Goal: Task Accomplishment & Management: Manage account settings

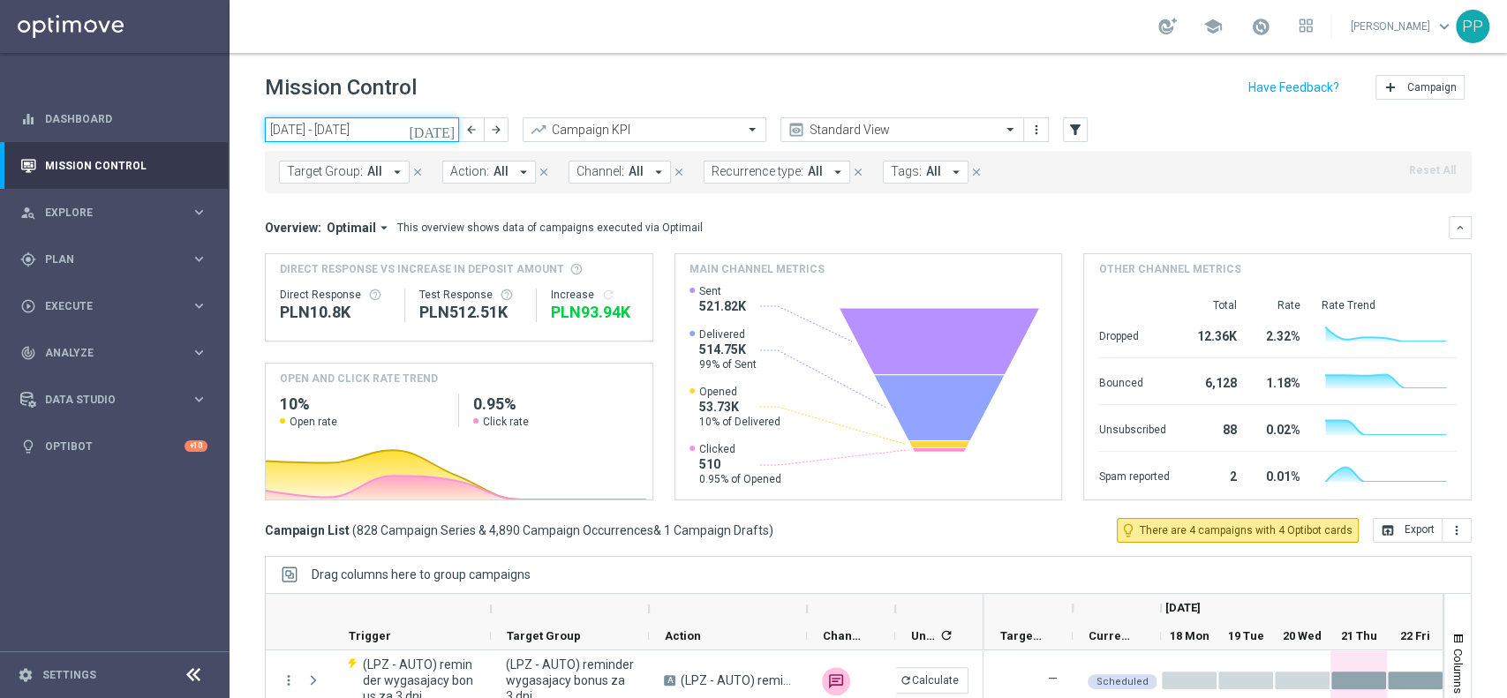
click at [358, 126] on input "18 Aug 2025 - 24 Aug 2025" at bounding box center [362, 129] width 194 height 25
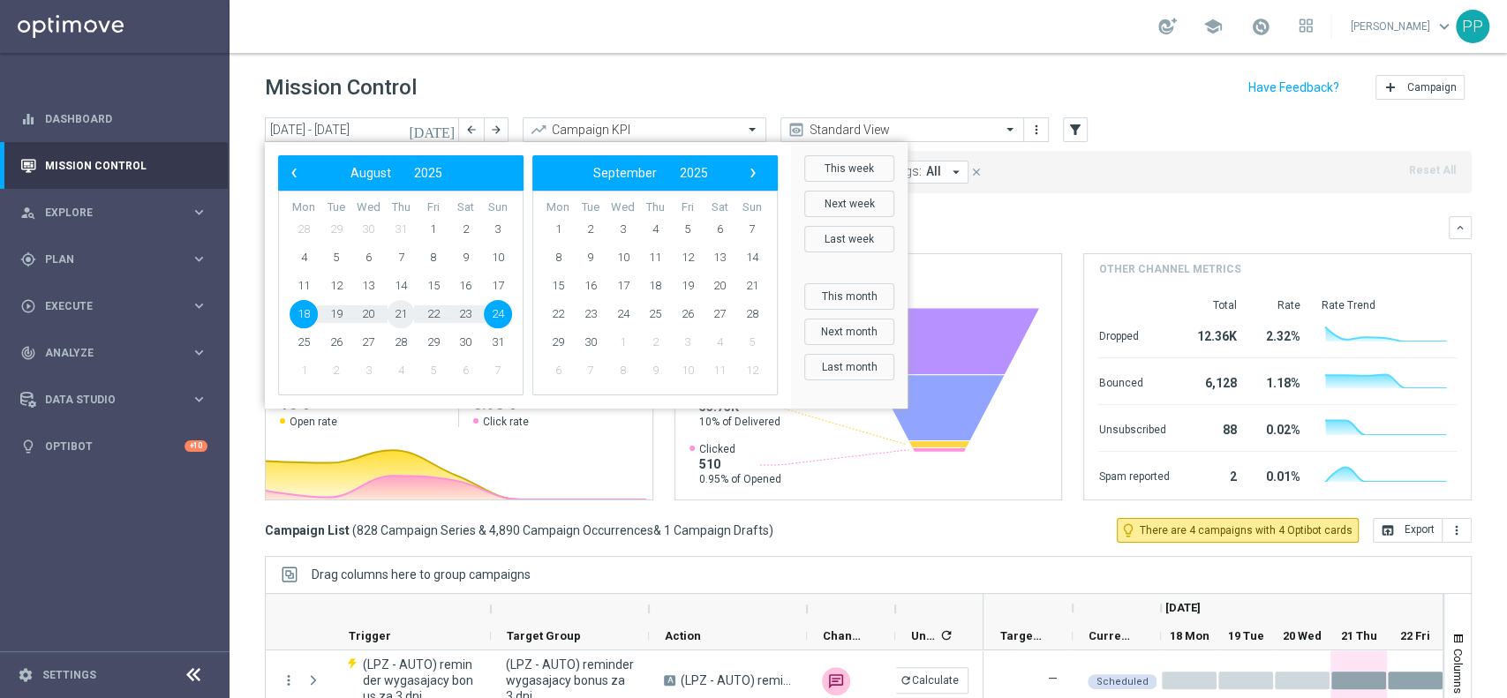
click at [403, 313] on span "21" at bounding box center [401, 314] width 28 height 28
type input "[DATE] - [DATE]"
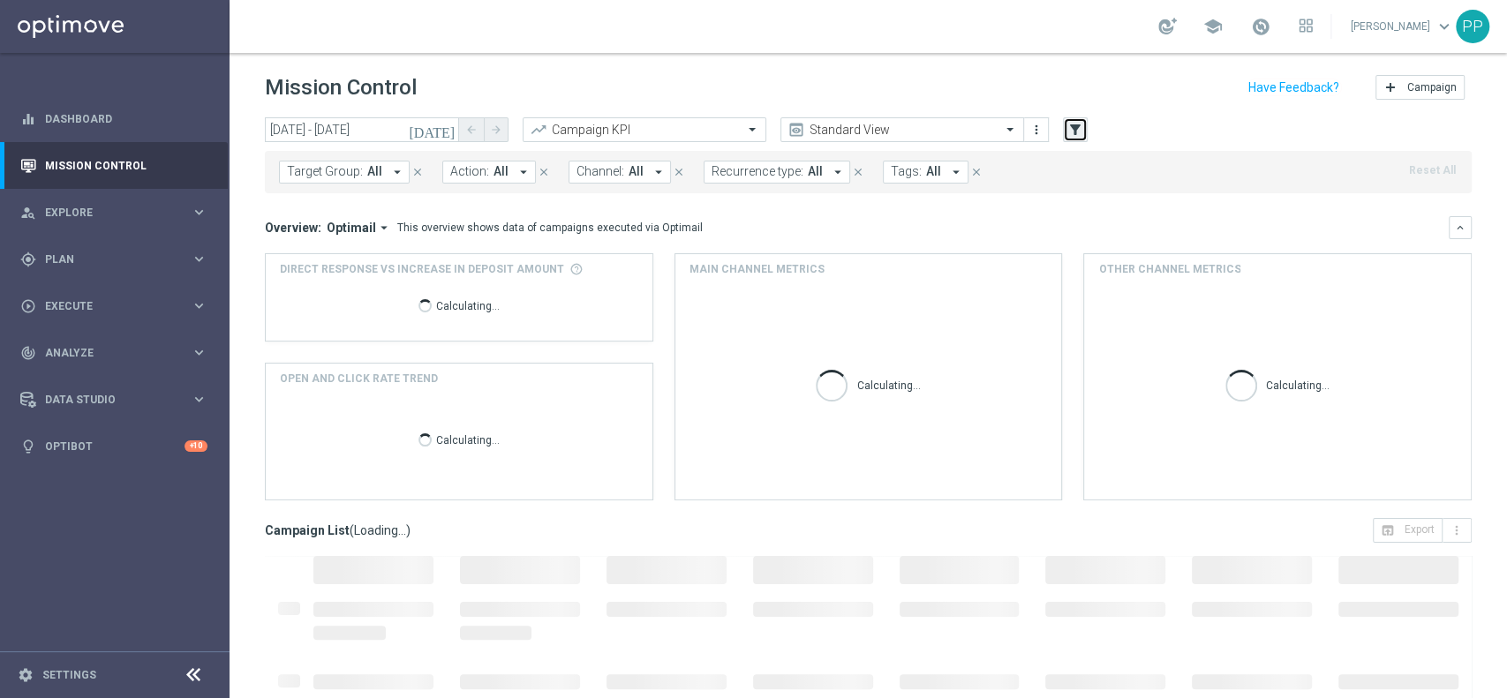
click at [1073, 132] on icon "filter_alt" at bounding box center [1075, 130] width 16 height 16
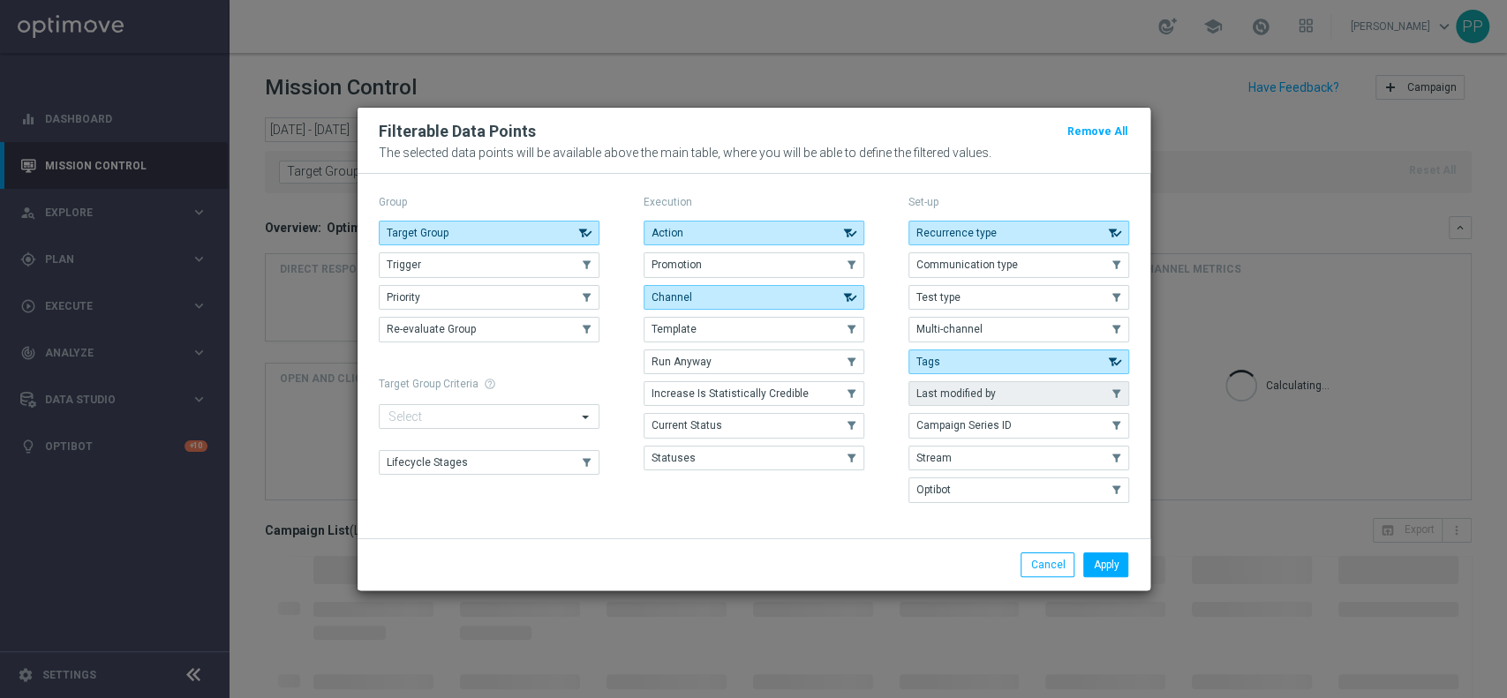
click at [993, 399] on span "Last modified by" at bounding box center [955, 394] width 79 height 12
click at [1094, 561] on button "Apply" at bounding box center [1105, 565] width 45 height 25
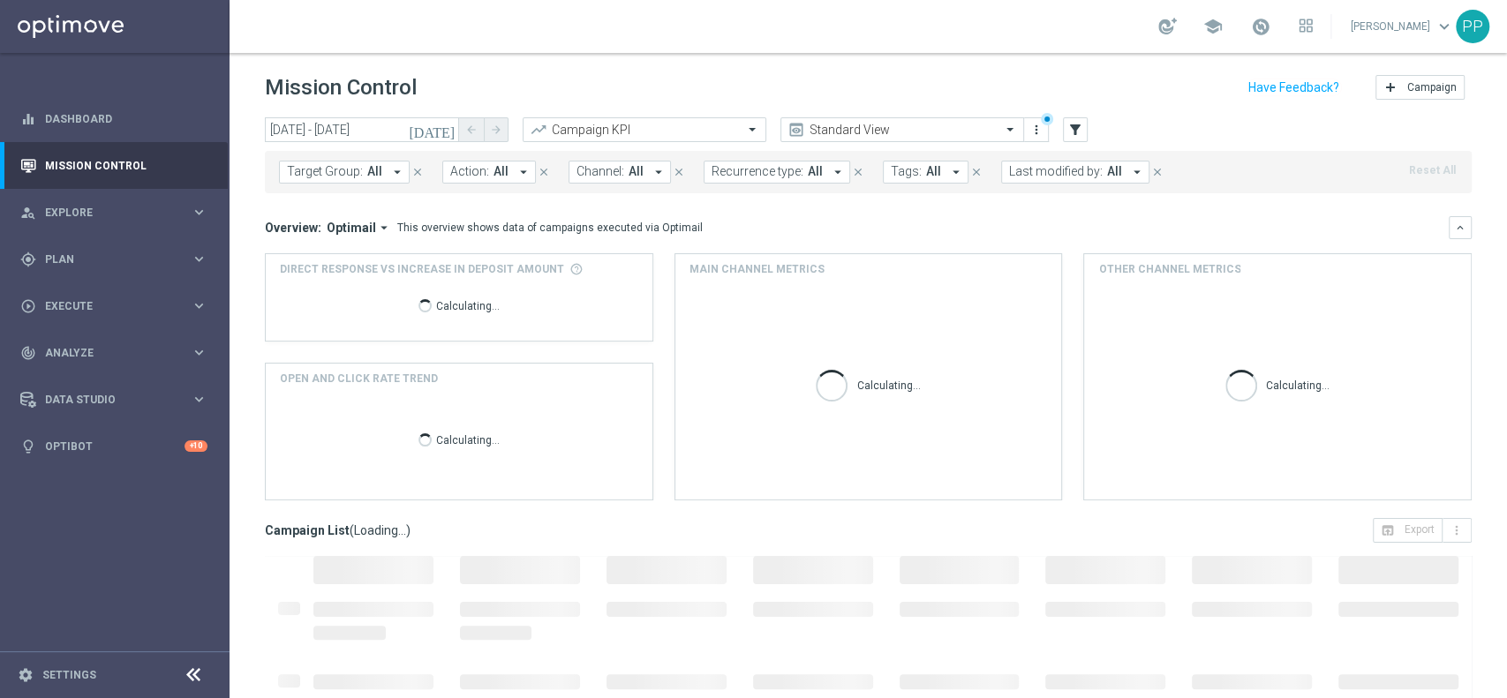
click at [1012, 172] on span "Last modified by:" at bounding box center [1056, 171] width 94 height 15
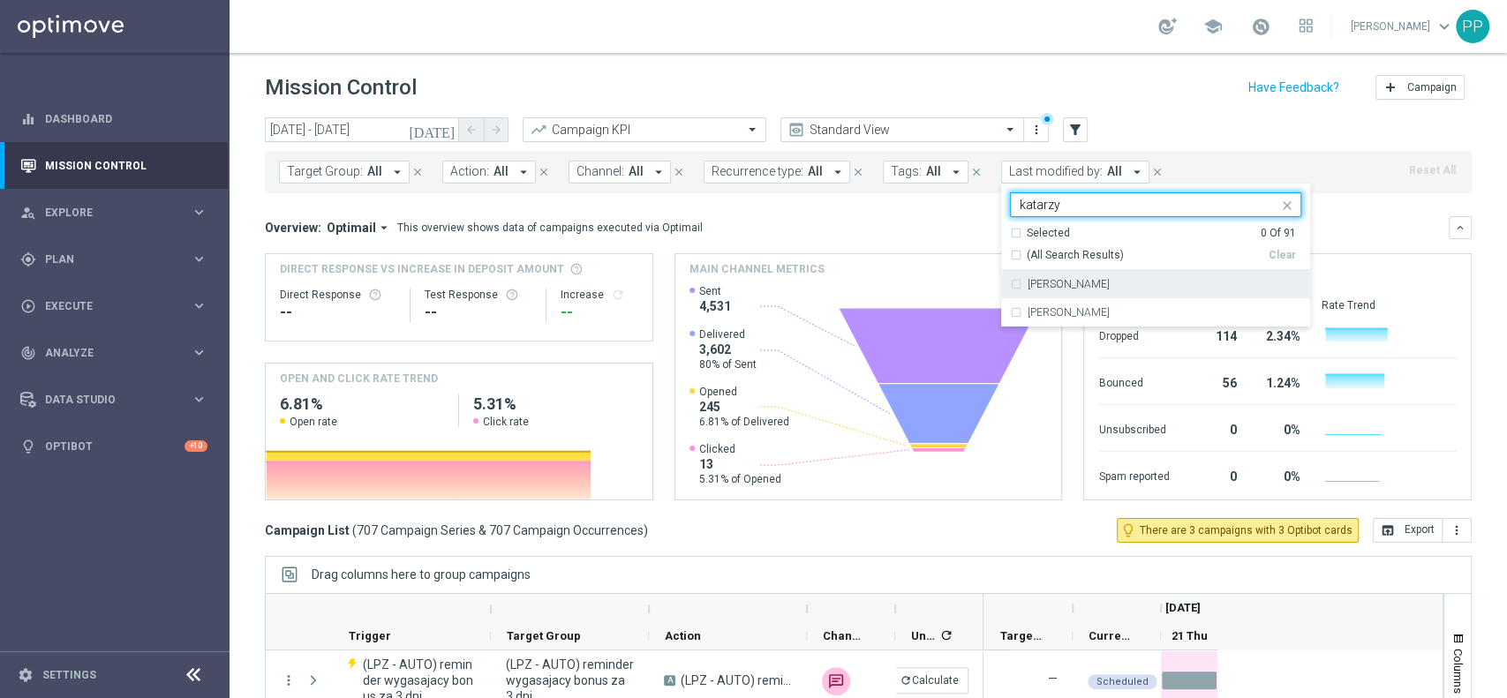
click at [1073, 281] on label "[PERSON_NAME]" at bounding box center [1069, 284] width 82 height 11
type input "katarzy"
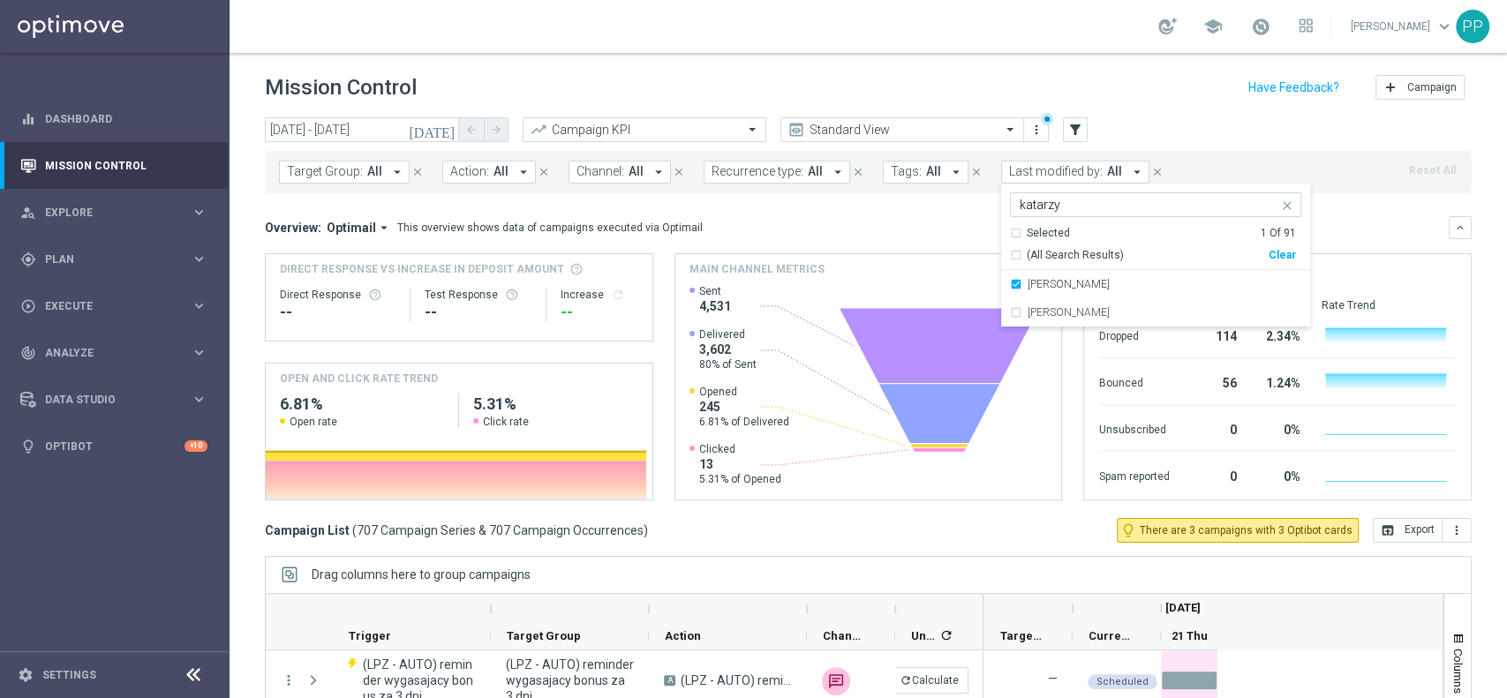
click at [968, 83] on div "Mission Control add Campaign" at bounding box center [868, 88] width 1207 height 34
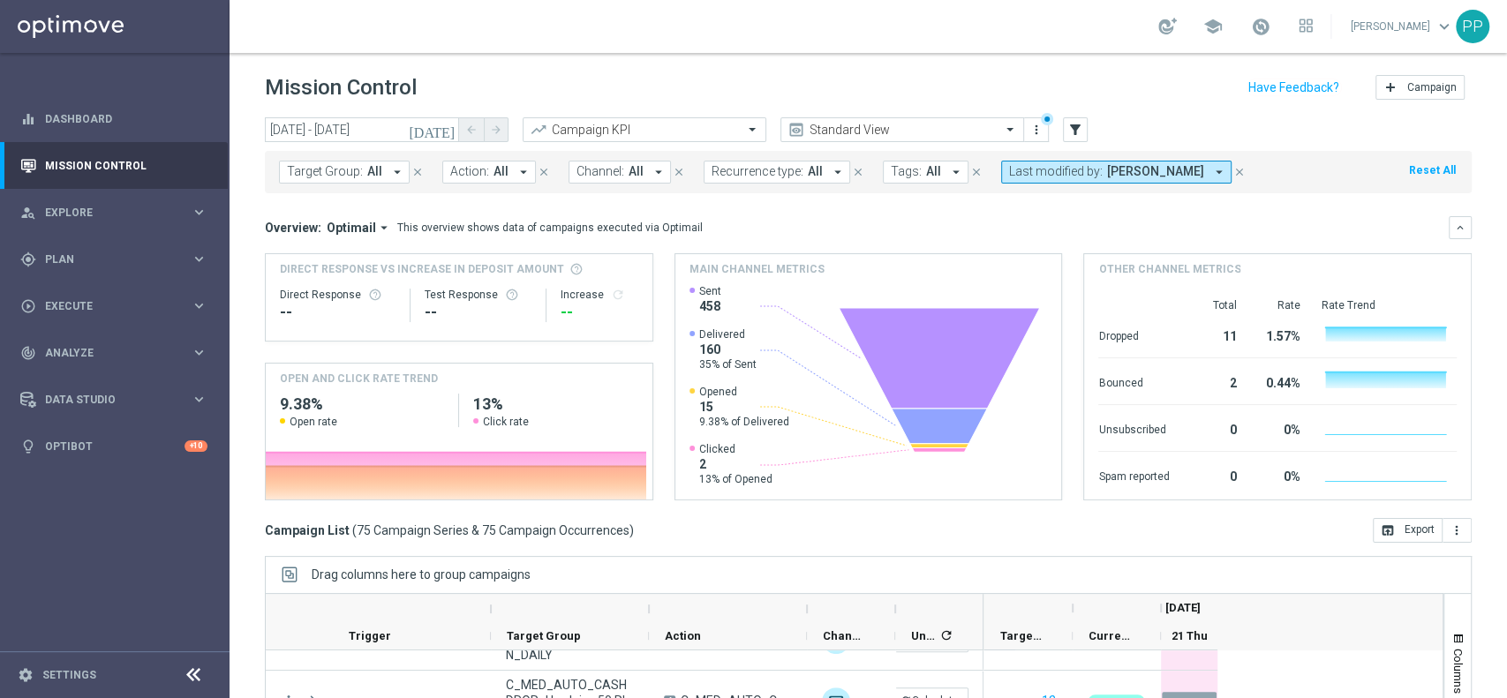
click at [777, 176] on span "Recurrence type:" at bounding box center [758, 171] width 92 height 15
click at [762, 273] on label "Non-Recurring" at bounding box center [763, 270] width 67 height 11
click at [899, 214] on mini-dashboard "Overview: Optimail arrow_drop_down This overview shows data of campaigns execut…" at bounding box center [868, 355] width 1207 height 325
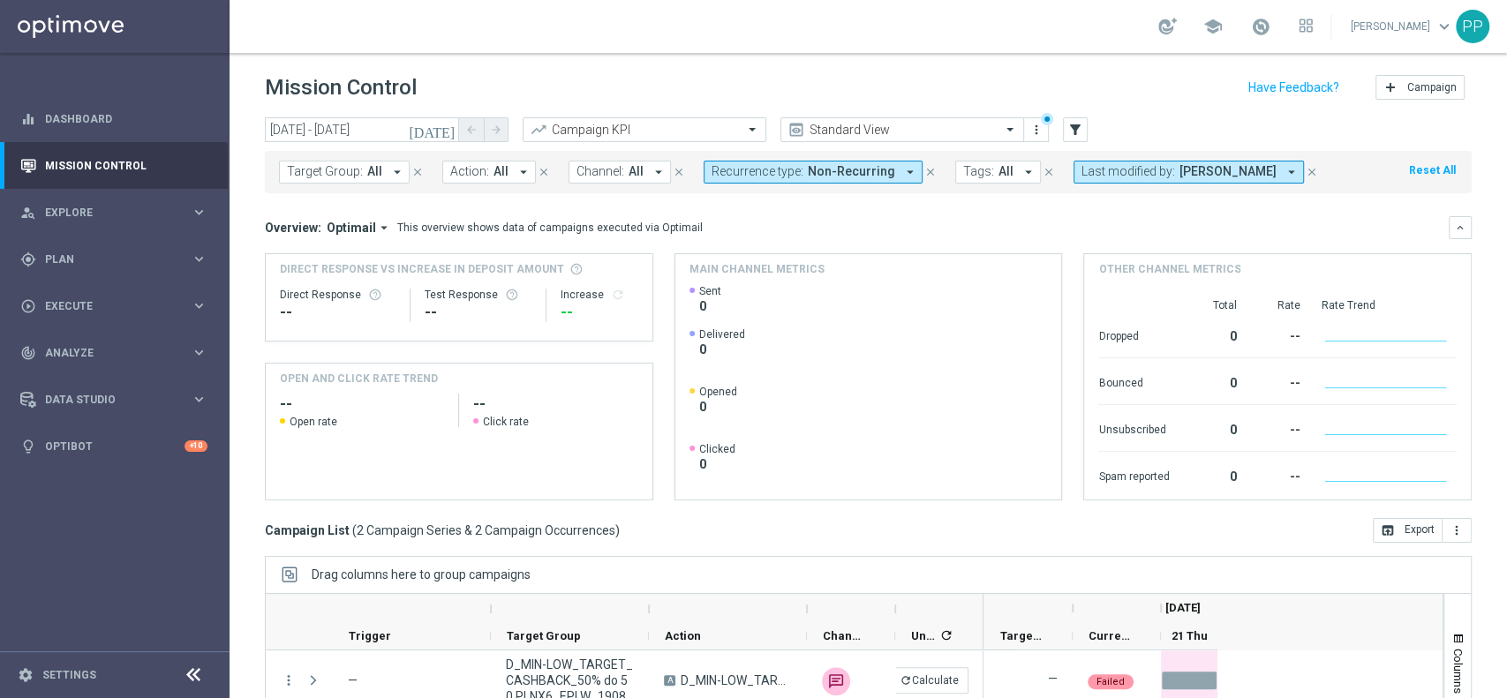
scroll to position [184, 0]
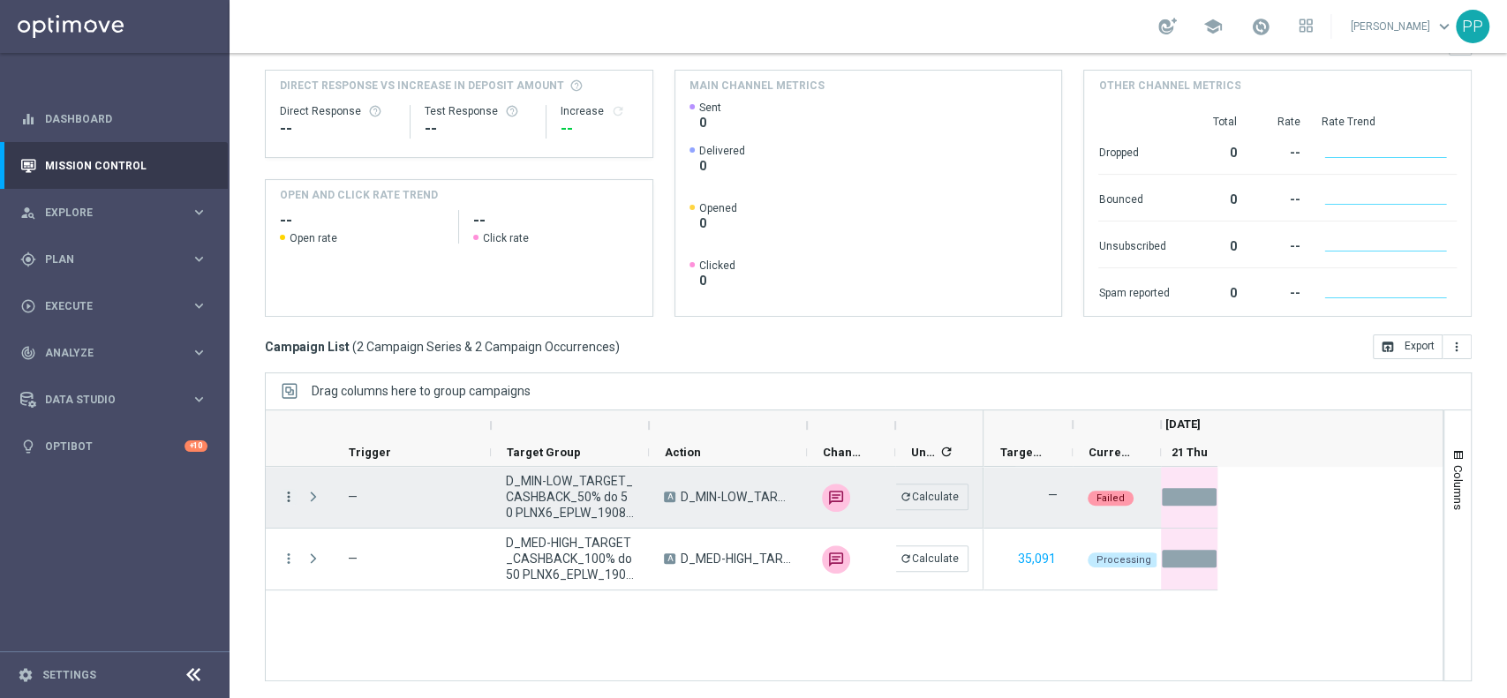
click at [290, 503] on icon "more_vert" at bounding box center [289, 497] width 16 height 16
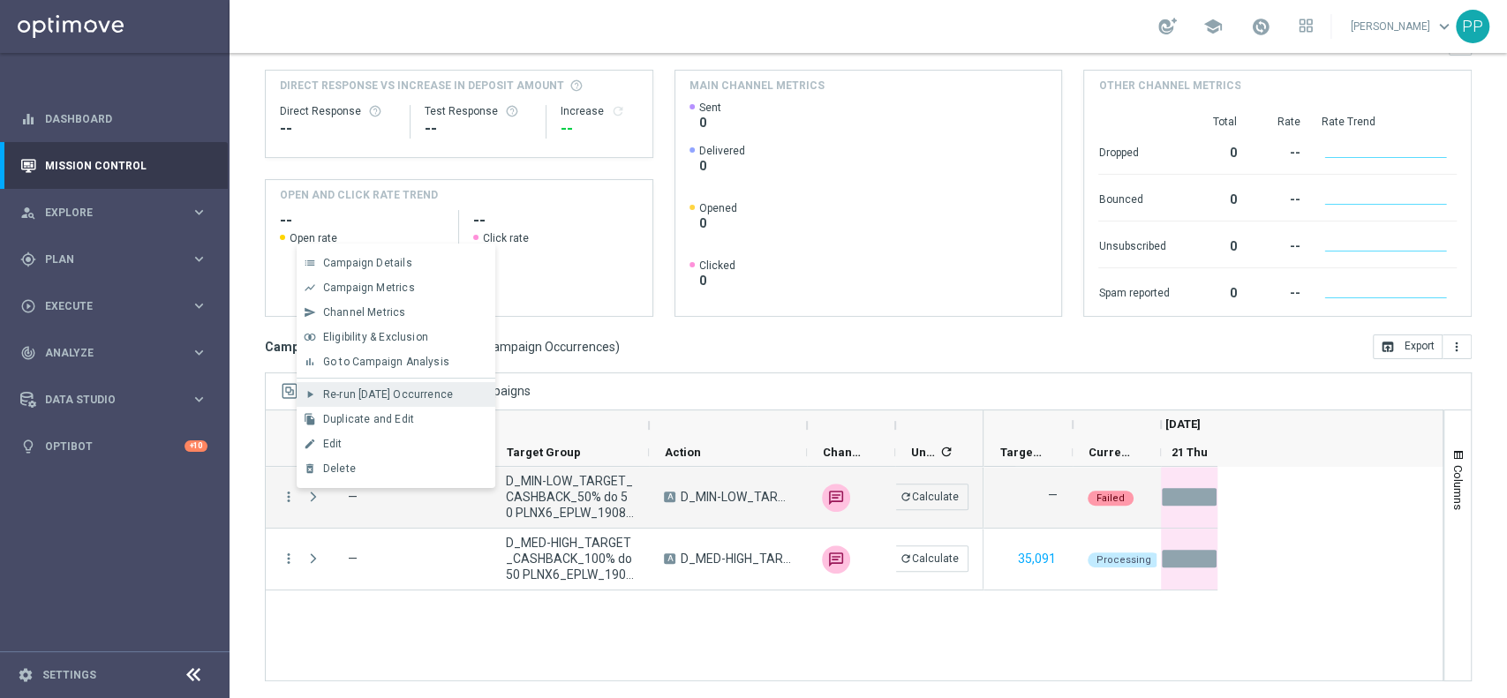
click at [399, 395] on span "Re-run Today’s Occurrence" at bounding box center [388, 394] width 130 height 12
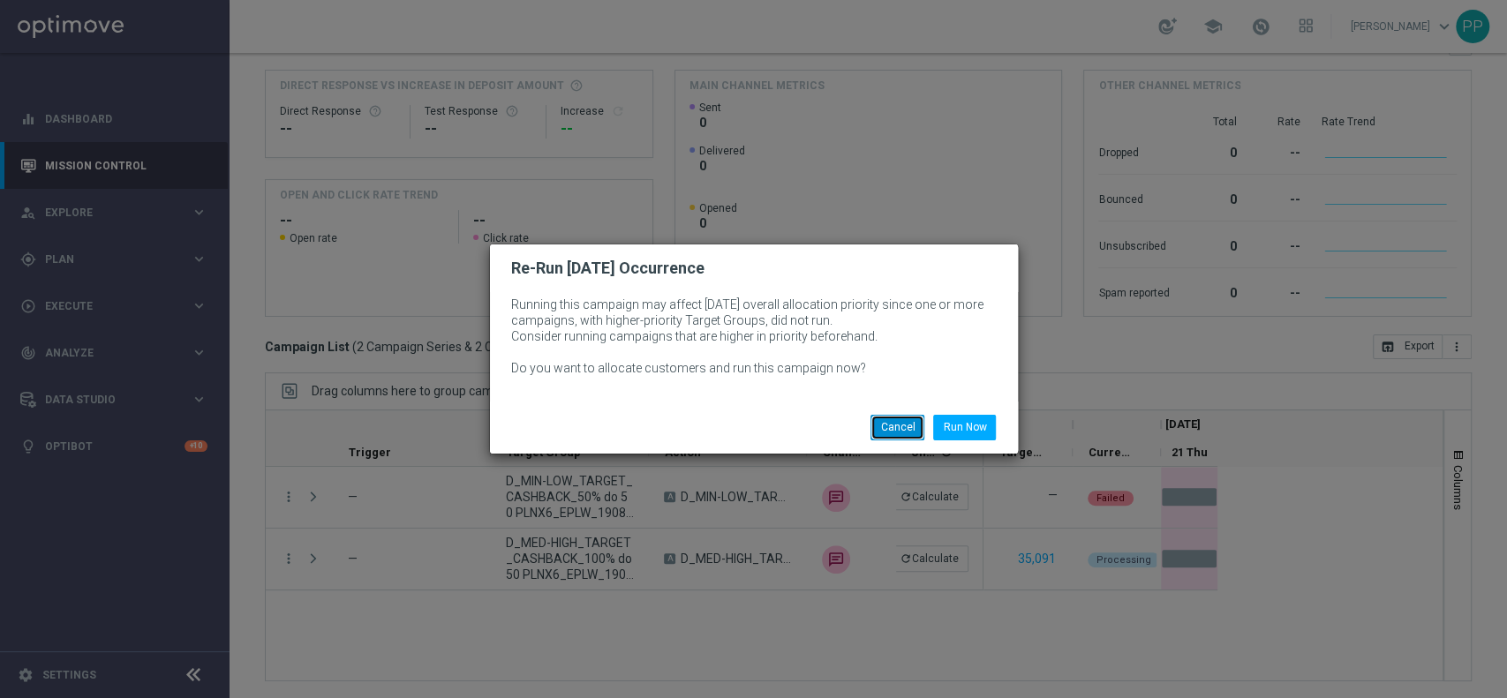
click at [888, 434] on button "Cancel" at bounding box center [897, 427] width 54 height 25
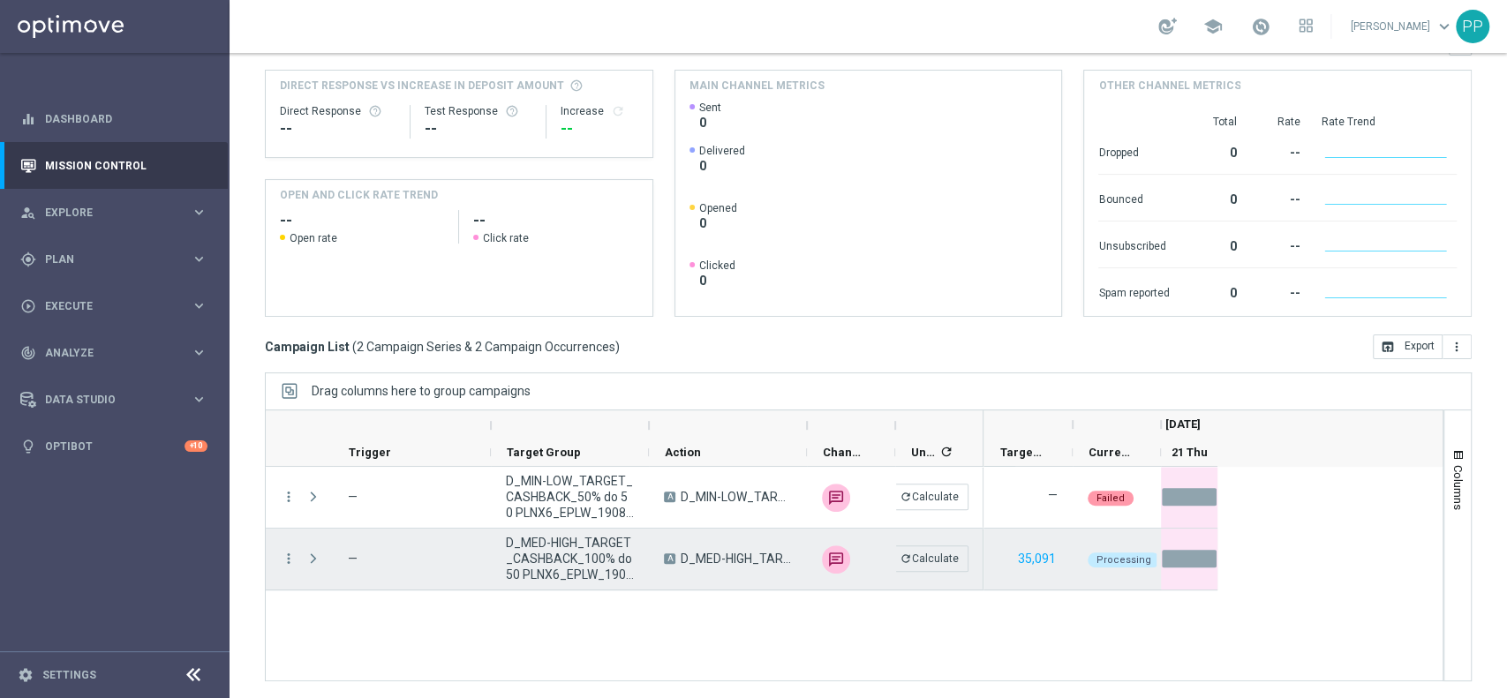
click at [598, 553] on span "D_MED-HIGH_TARGET_CASHBACK_100% do 50 PLNX6_EPLW_190825_SMS" at bounding box center [570, 559] width 128 height 48
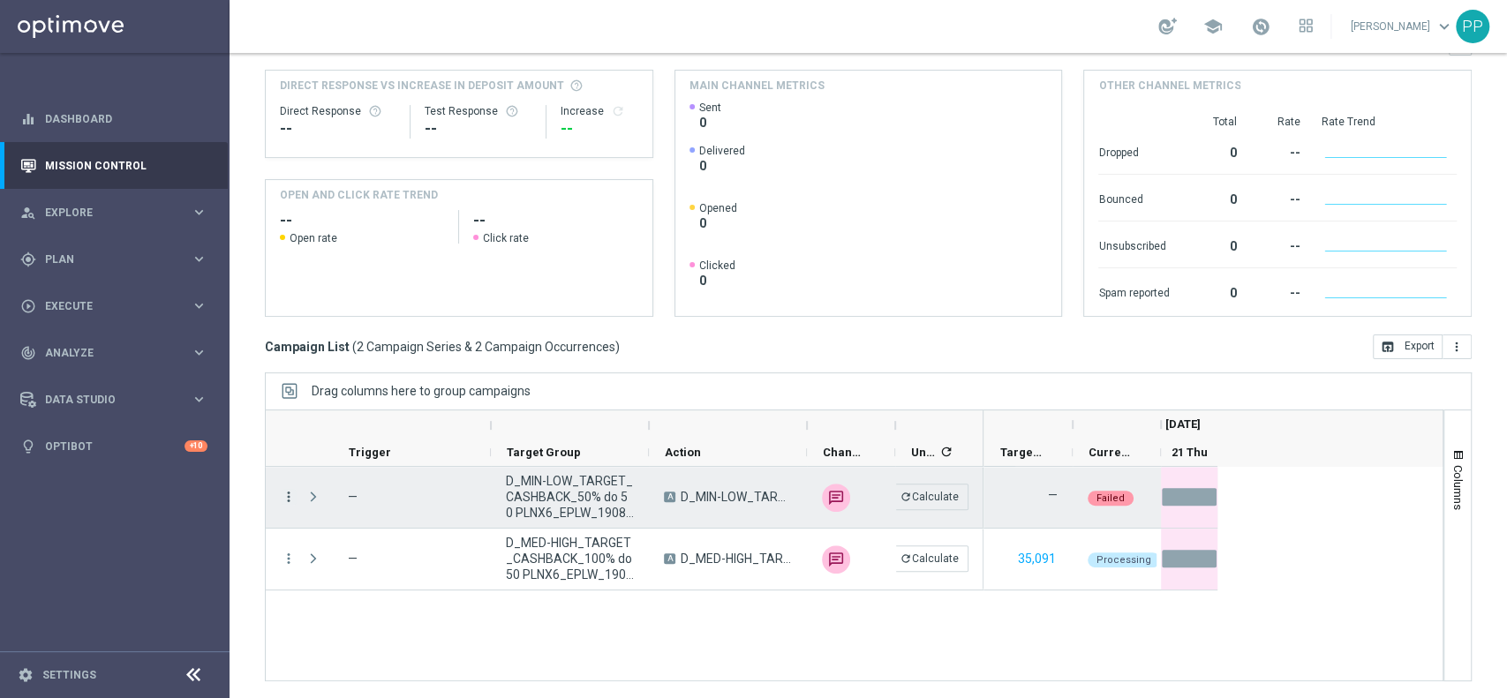
click at [288, 490] on icon "more_vert" at bounding box center [289, 497] width 16 height 16
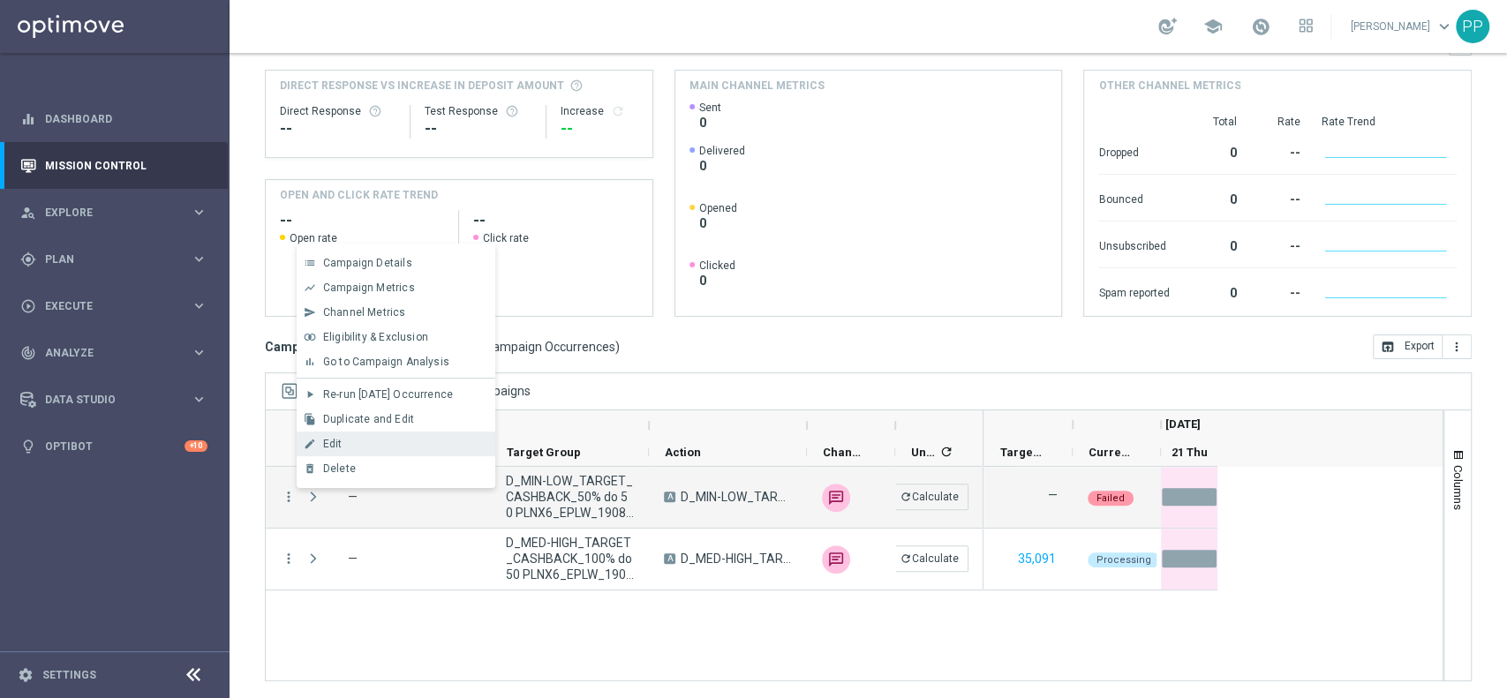
click at [327, 452] on div "edit Edit" at bounding box center [396, 444] width 199 height 25
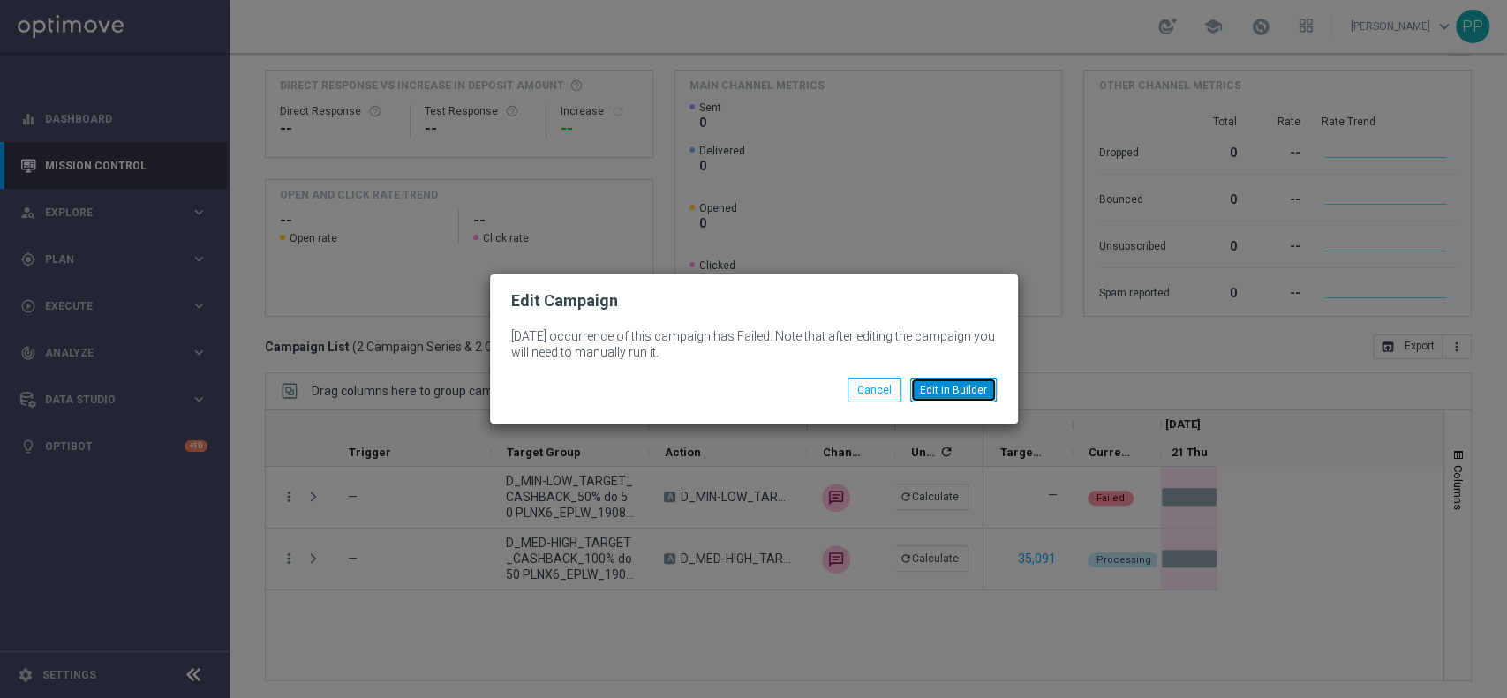
click at [933, 393] on button "Edit in Builder" at bounding box center [953, 390] width 87 height 25
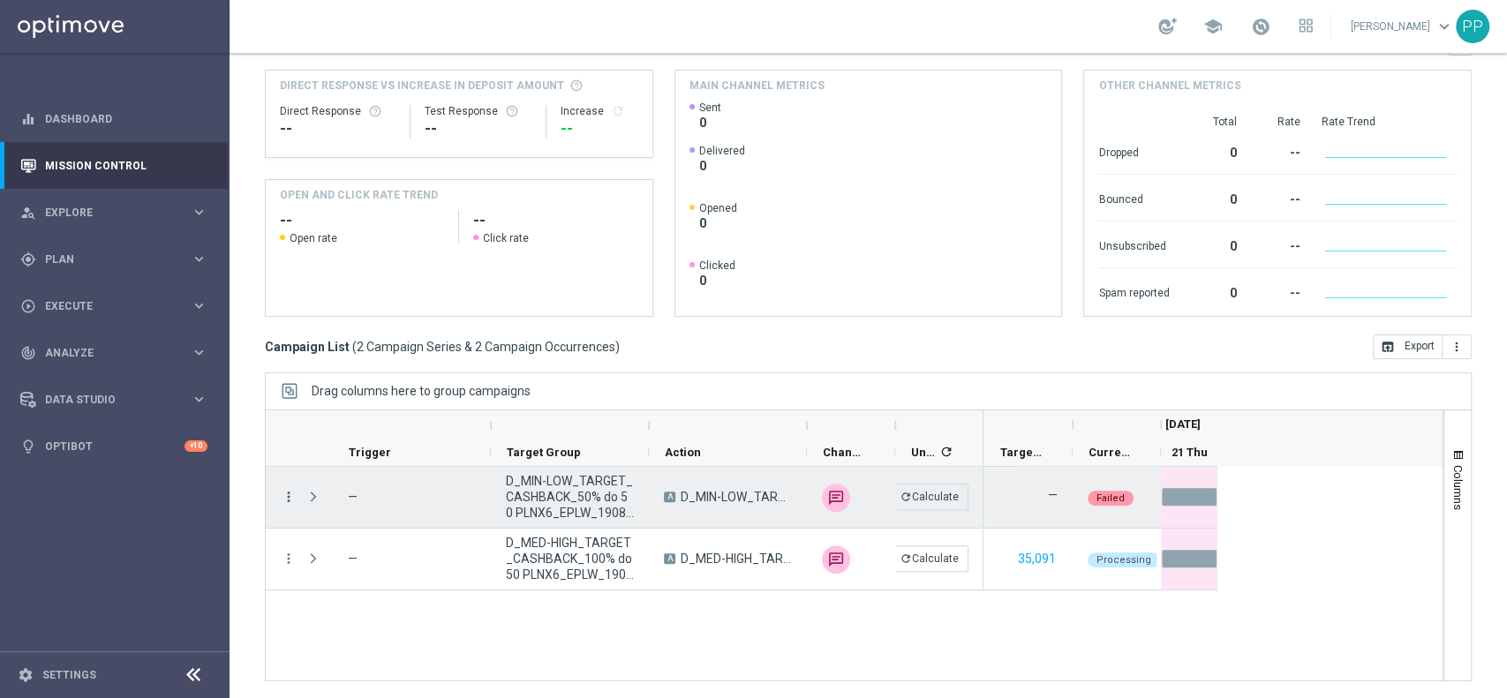
click at [291, 498] on icon "more_vert" at bounding box center [289, 497] width 16 height 16
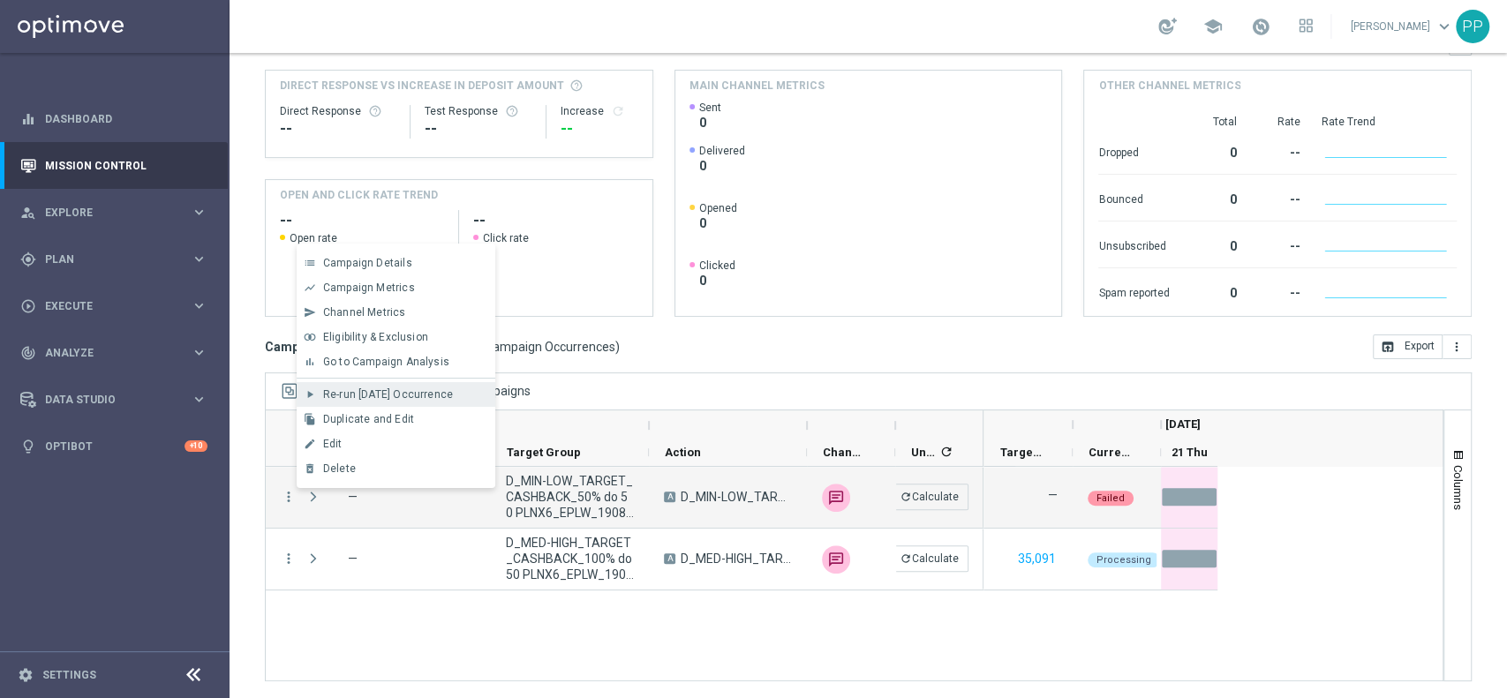
click at [372, 389] on span "Re-run Today’s Occurrence" at bounding box center [388, 394] width 130 height 12
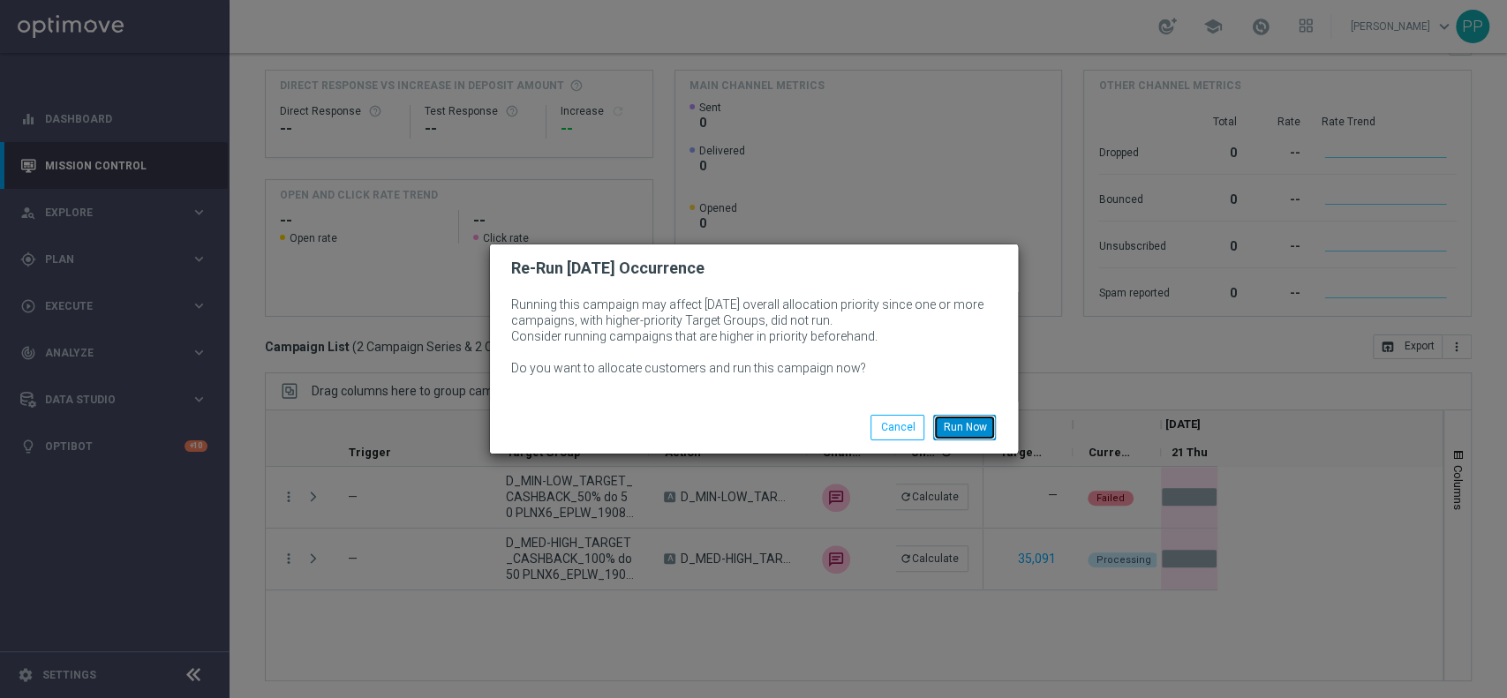
click at [957, 426] on button "Run Now" at bounding box center [964, 427] width 63 height 25
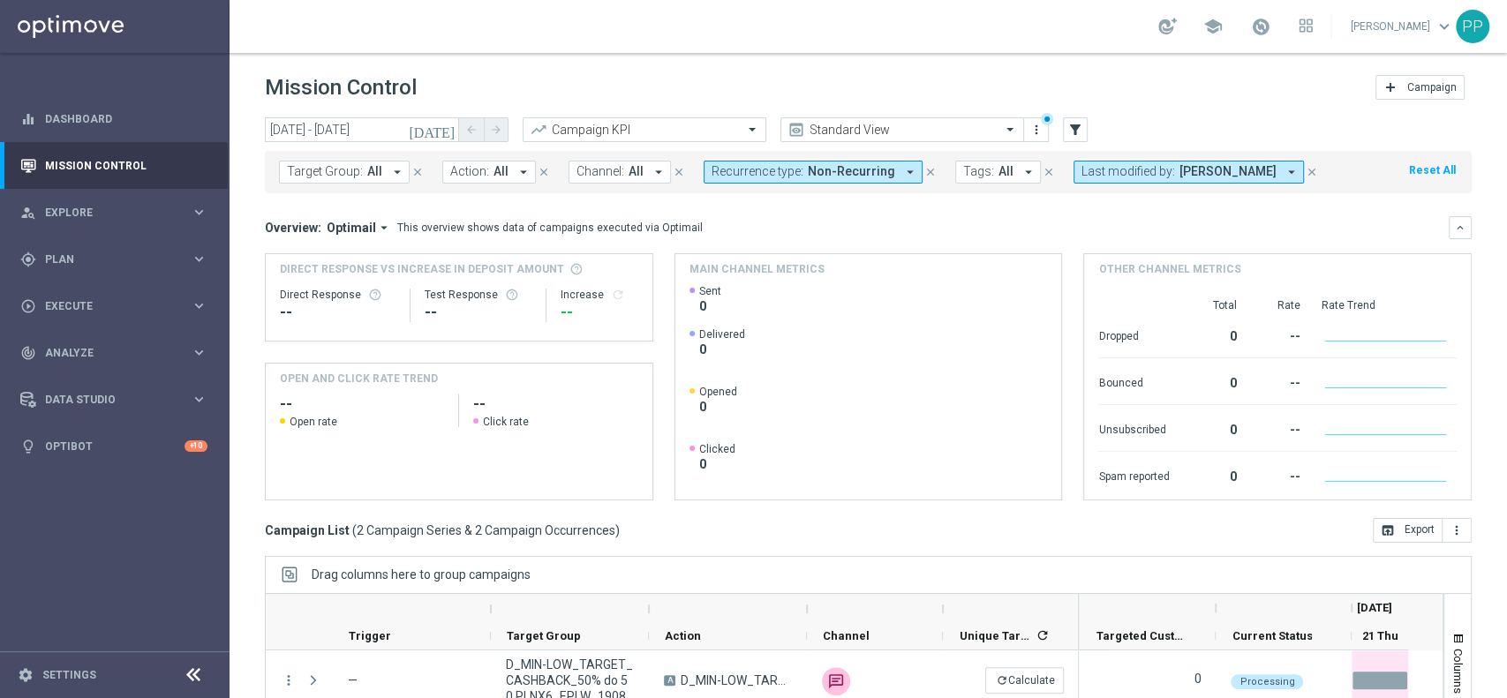
scroll to position [184, 0]
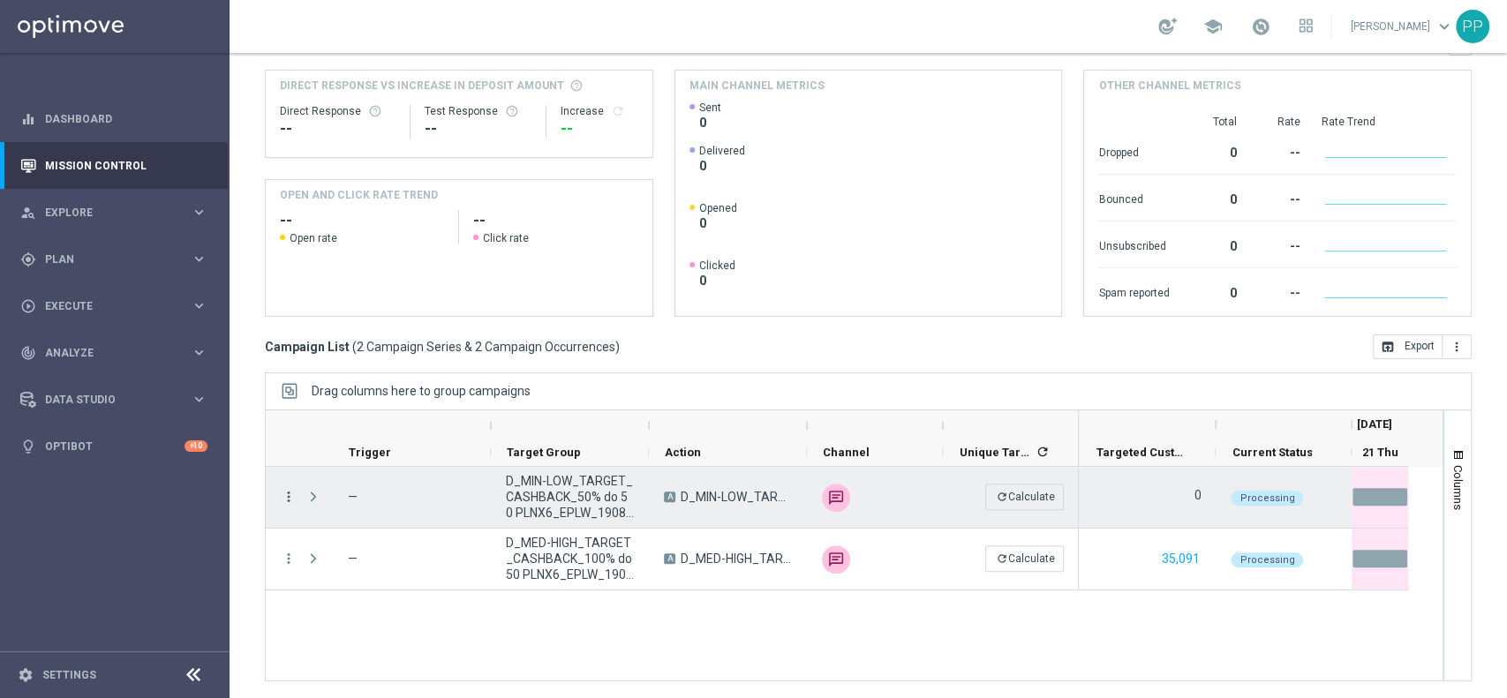
click at [294, 493] on icon "more_vert" at bounding box center [289, 497] width 16 height 16
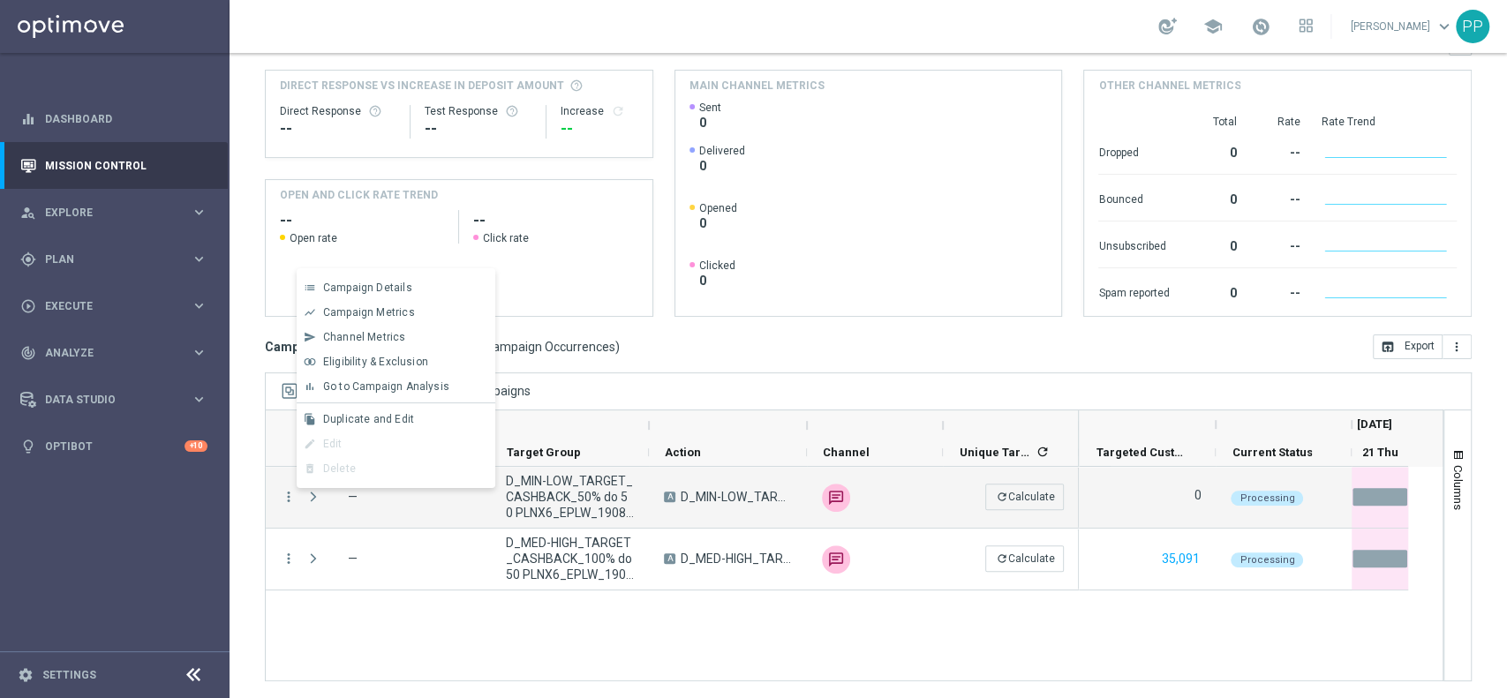
click at [324, 638] on div "more_vert — D_MIN-LOW_TARGET_CASHBACK_50% do 50 PLNX6_EPLW_190825_SMS A D_MIN-L…" at bounding box center [854, 574] width 1179 height 215
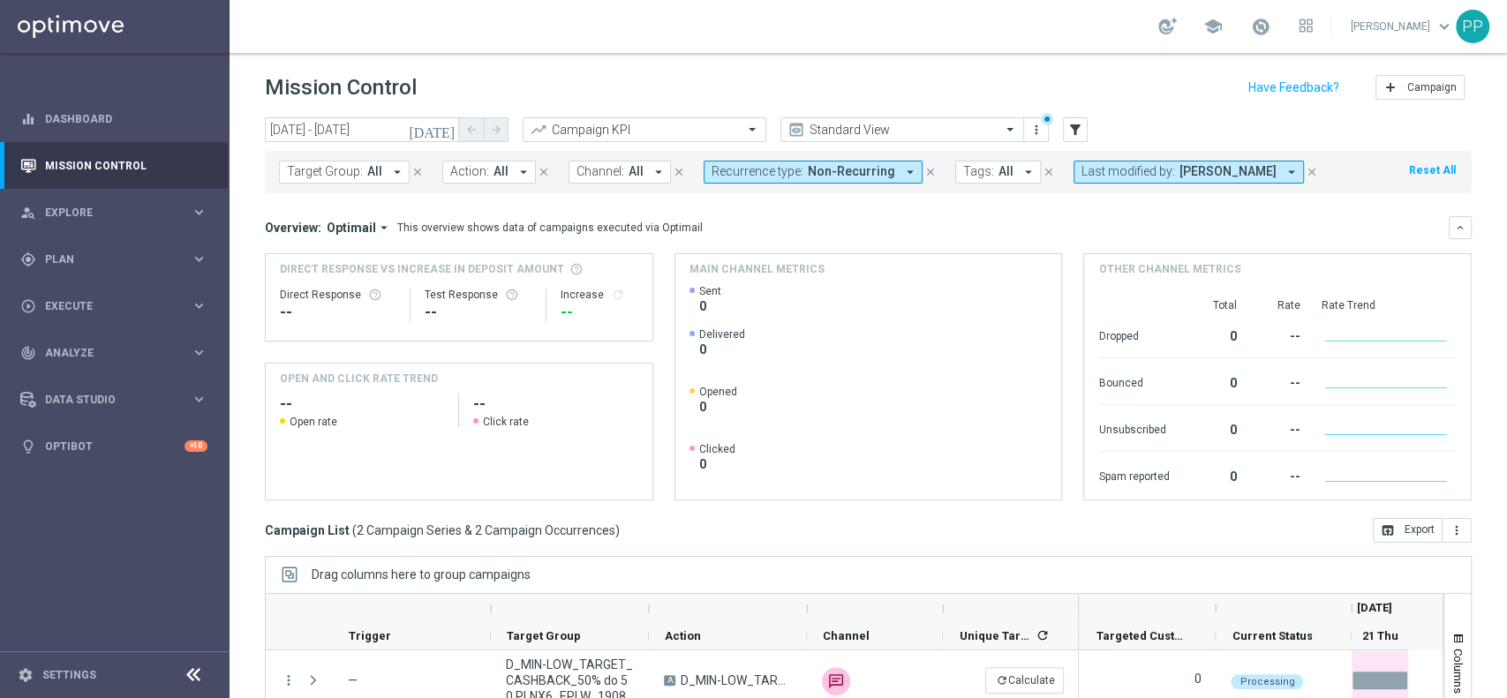
scroll to position [184, 0]
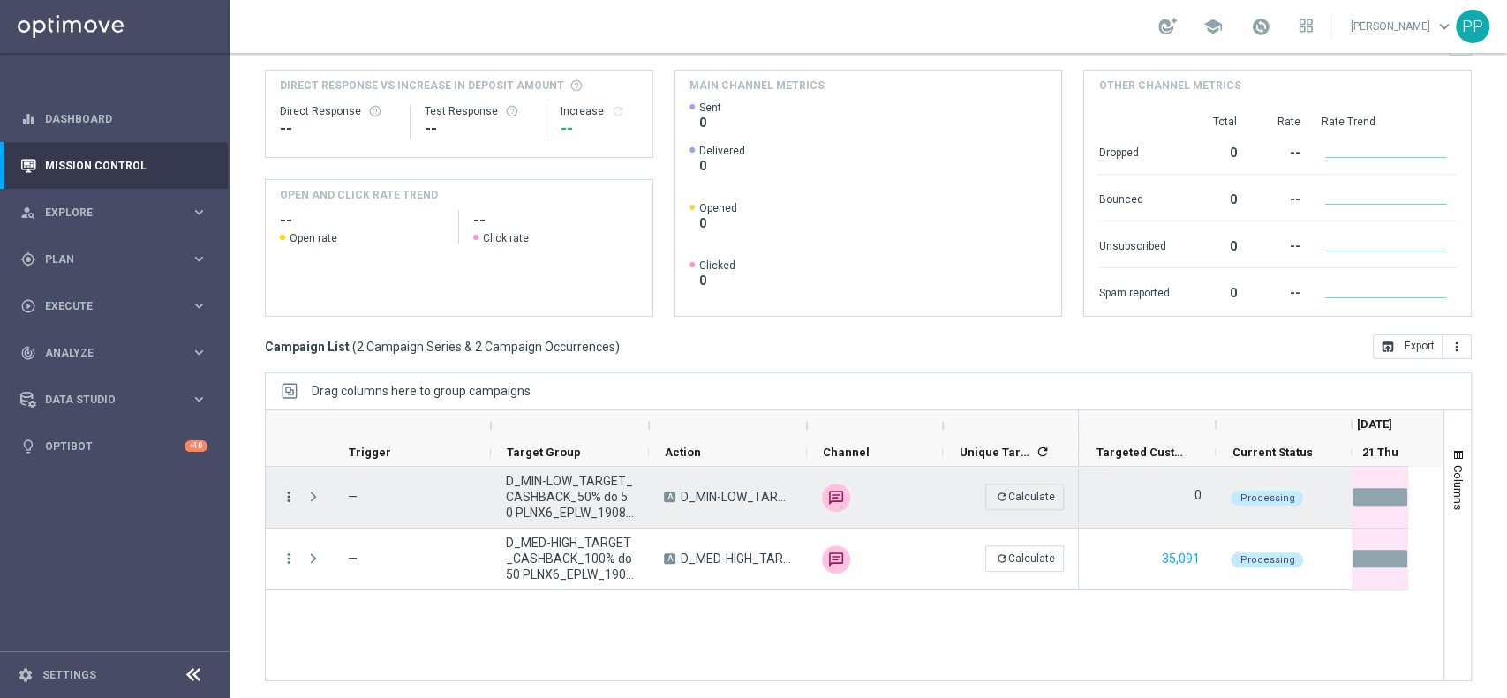
click at [289, 498] on icon "more_vert" at bounding box center [289, 497] width 16 height 16
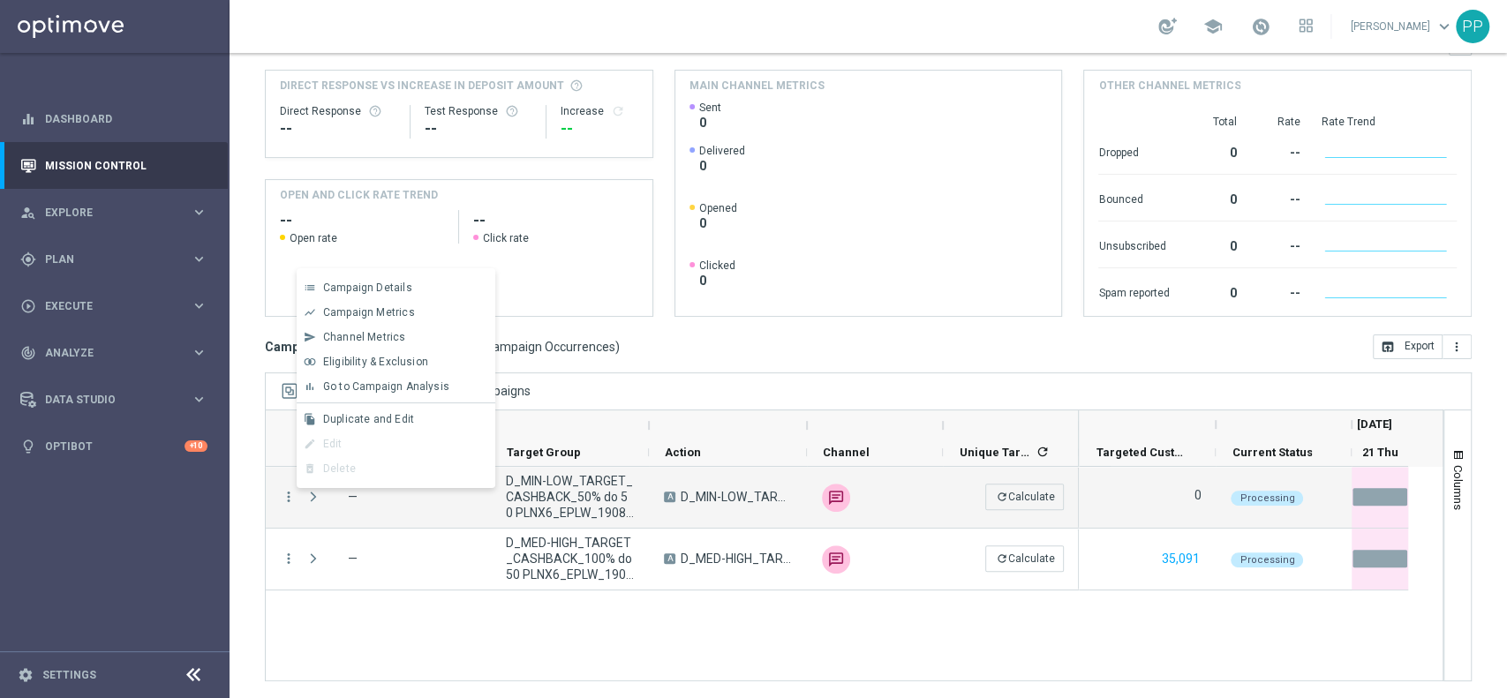
click at [325, 466] on div "delete_forever [GEOGRAPHIC_DATA]" at bounding box center [396, 468] width 199 height 25
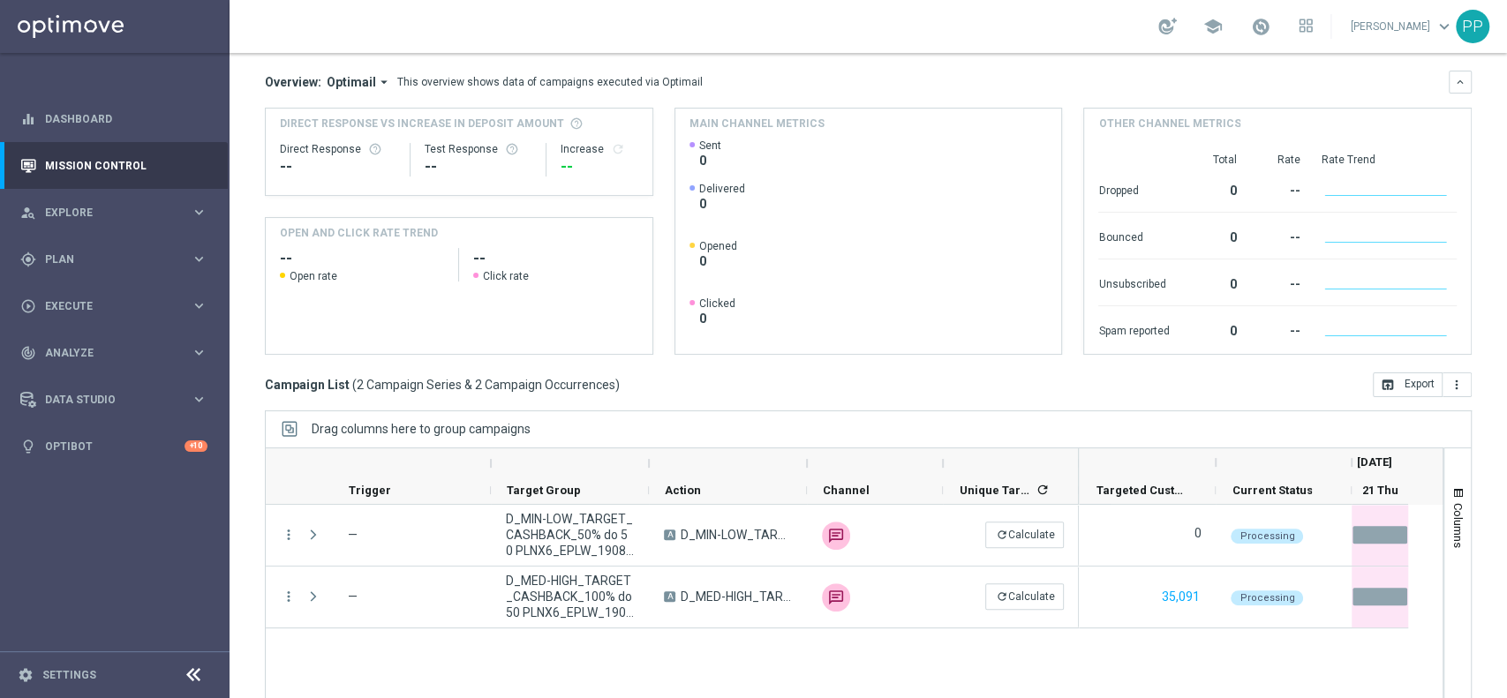
scroll to position [181, 0]
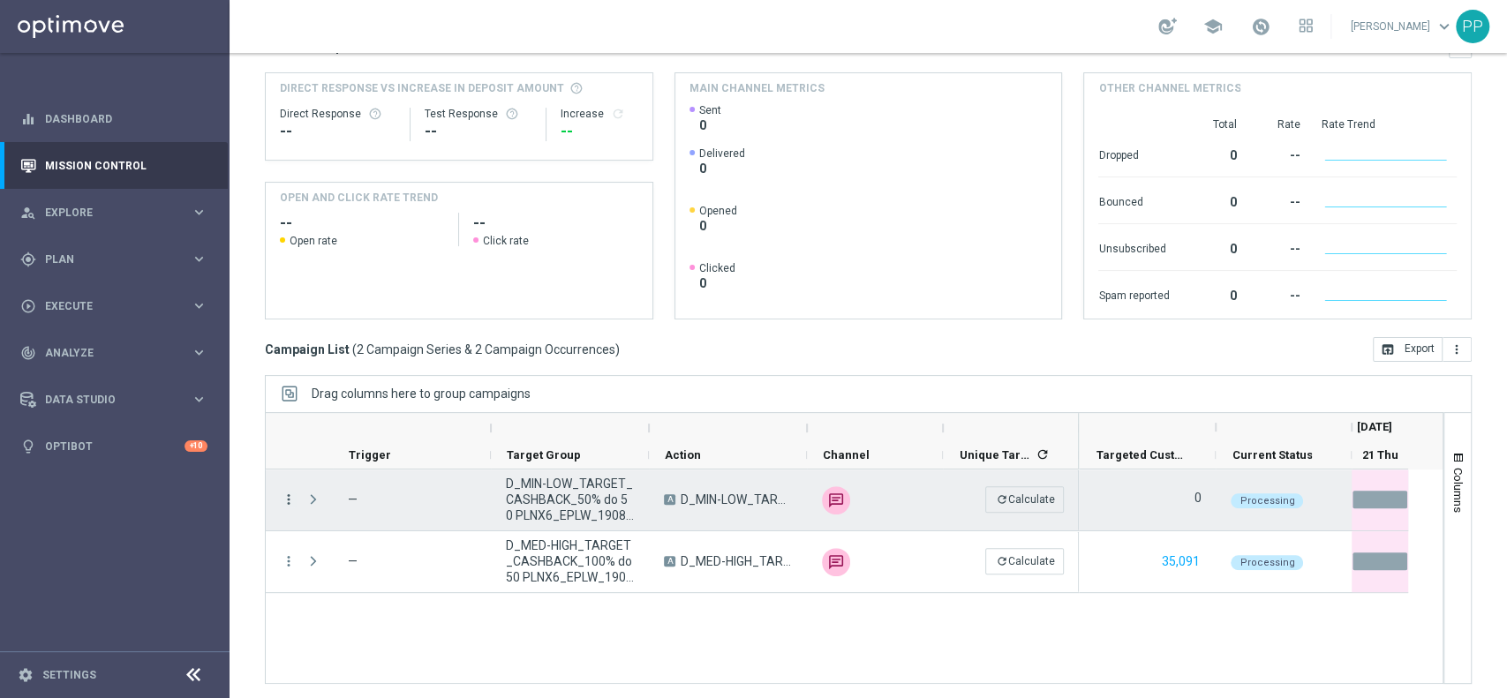
click at [290, 494] on icon "more_vert" at bounding box center [289, 500] width 16 height 16
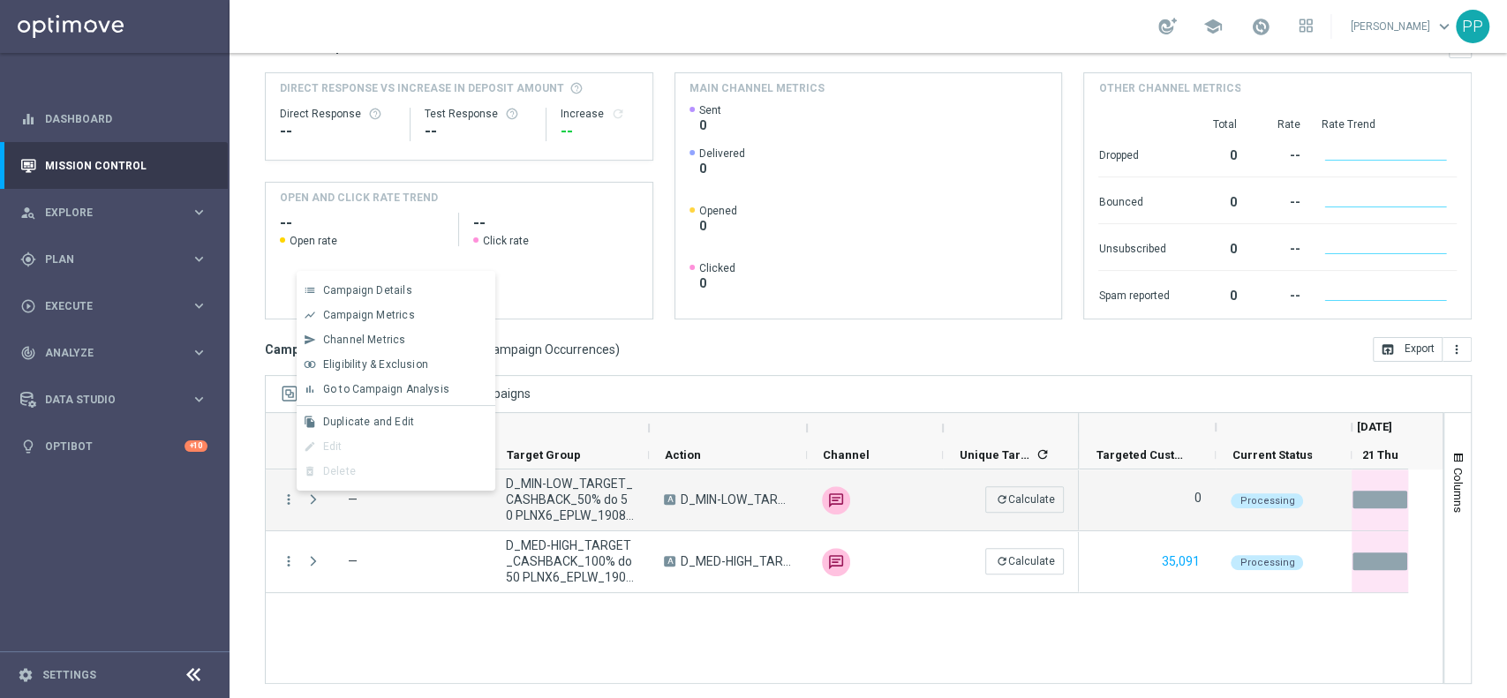
click at [330, 463] on div "delete_forever [GEOGRAPHIC_DATA]" at bounding box center [396, 471] width 199 height 25
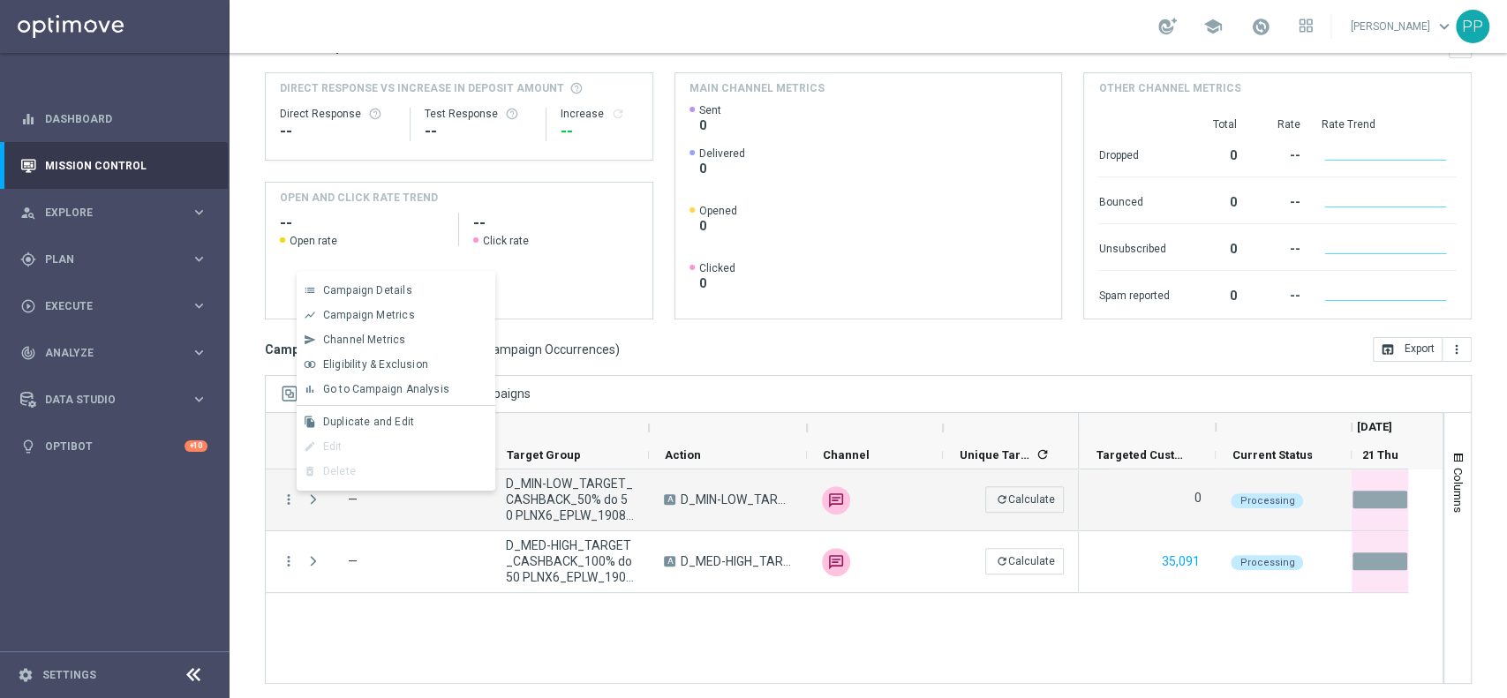
click at [330, 463] on div "delete_forever [GEOGRAPHIC_DATA]" at bounding box center [396, 471] width 199 height 25
click at [540, 505] on span "D_MIN-LOW_TARGET_CASHBACK_50% do 50 PLNX6_EPLW_190825_SMS" at bounding box center [570, 500] width 128 height 48
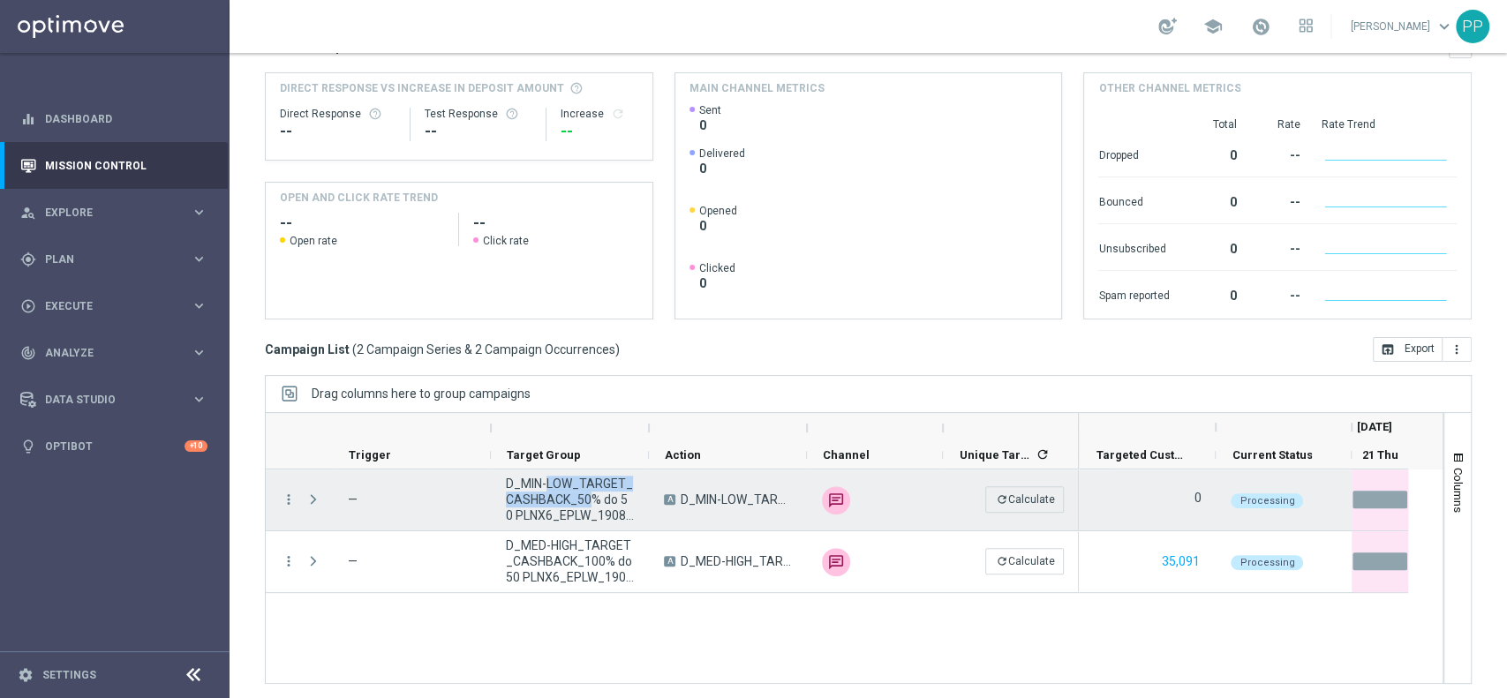
click at [540, 505] on span "D_MIN-LOW_TARGET_CASHBACK_50% do 50 PLNX6_EPLW_190825_SMS" at bounding box center [570, 500] width 128 height 48
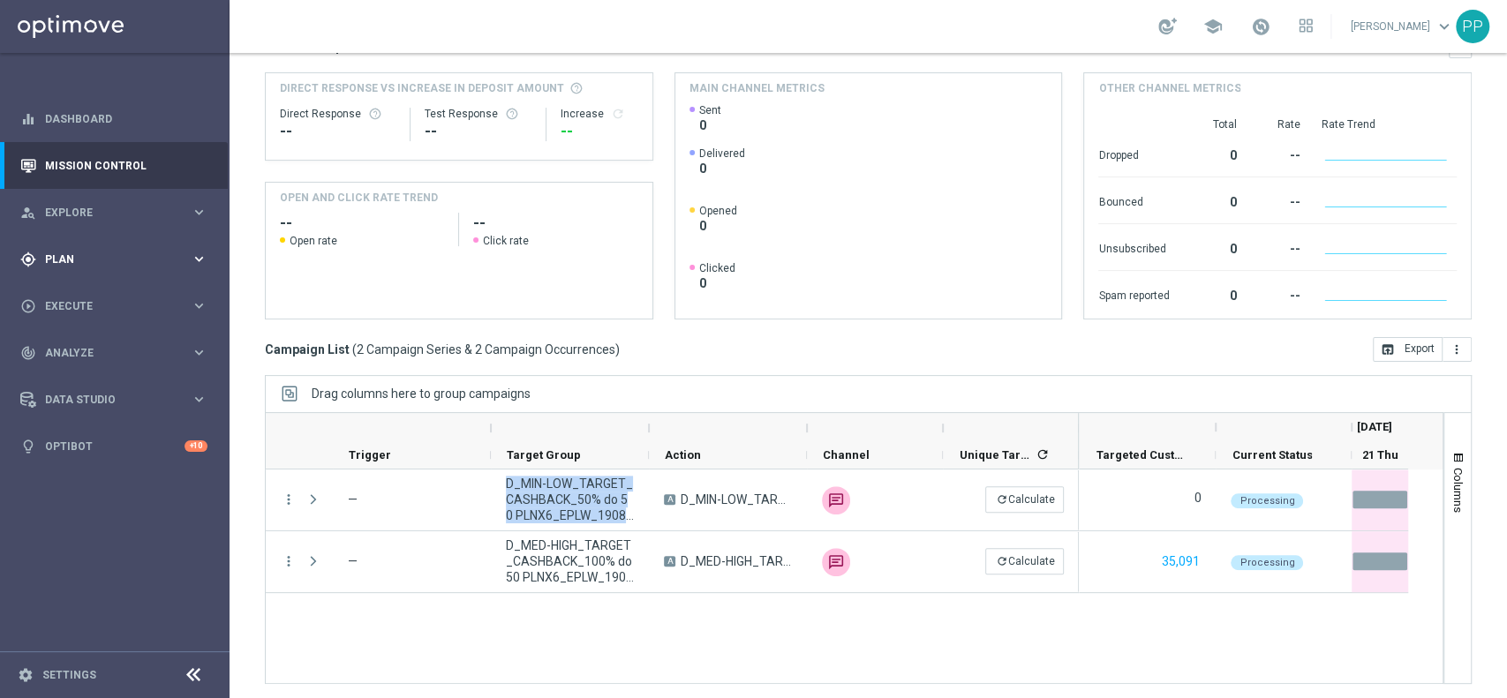
click at [133, 254] on span "Plan" at bounding box center [118, 259] width 146 height 11
click at [136, 318] on link "Actions" at bounding box center [115, 322] width 138 height 14
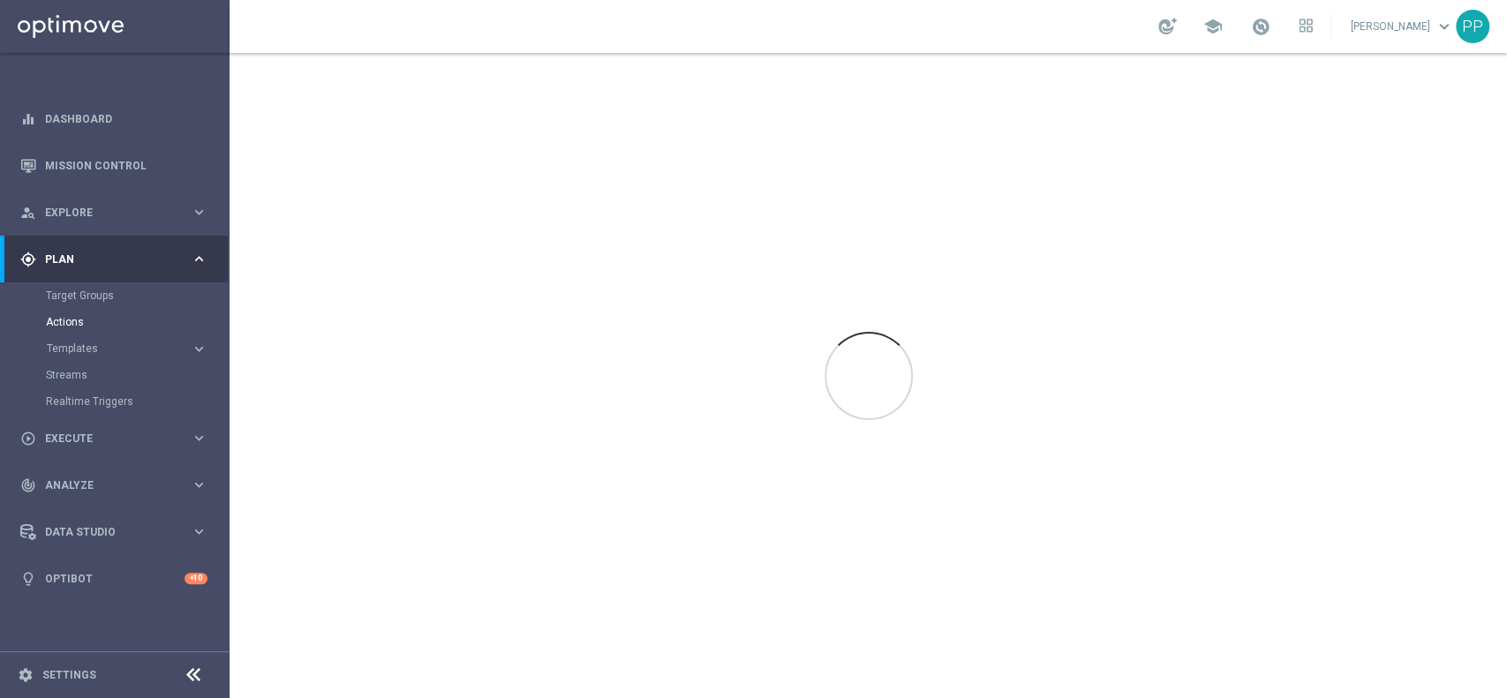
click at [94, 286] on div "Target Groups" at bounding box center [137, 295] width 182 height 26
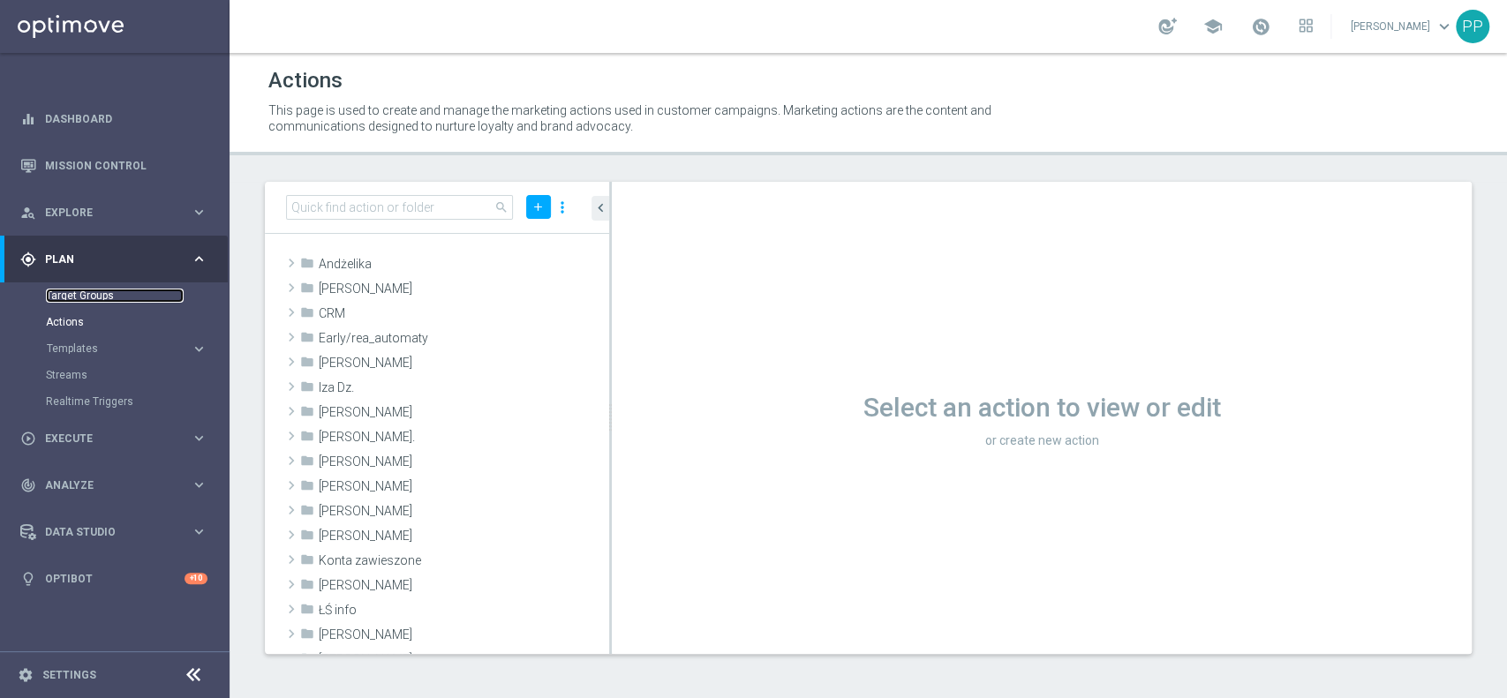
click at [89, 290] on link "Target Groups" at bounding box center [115, 296] width 138 height 14
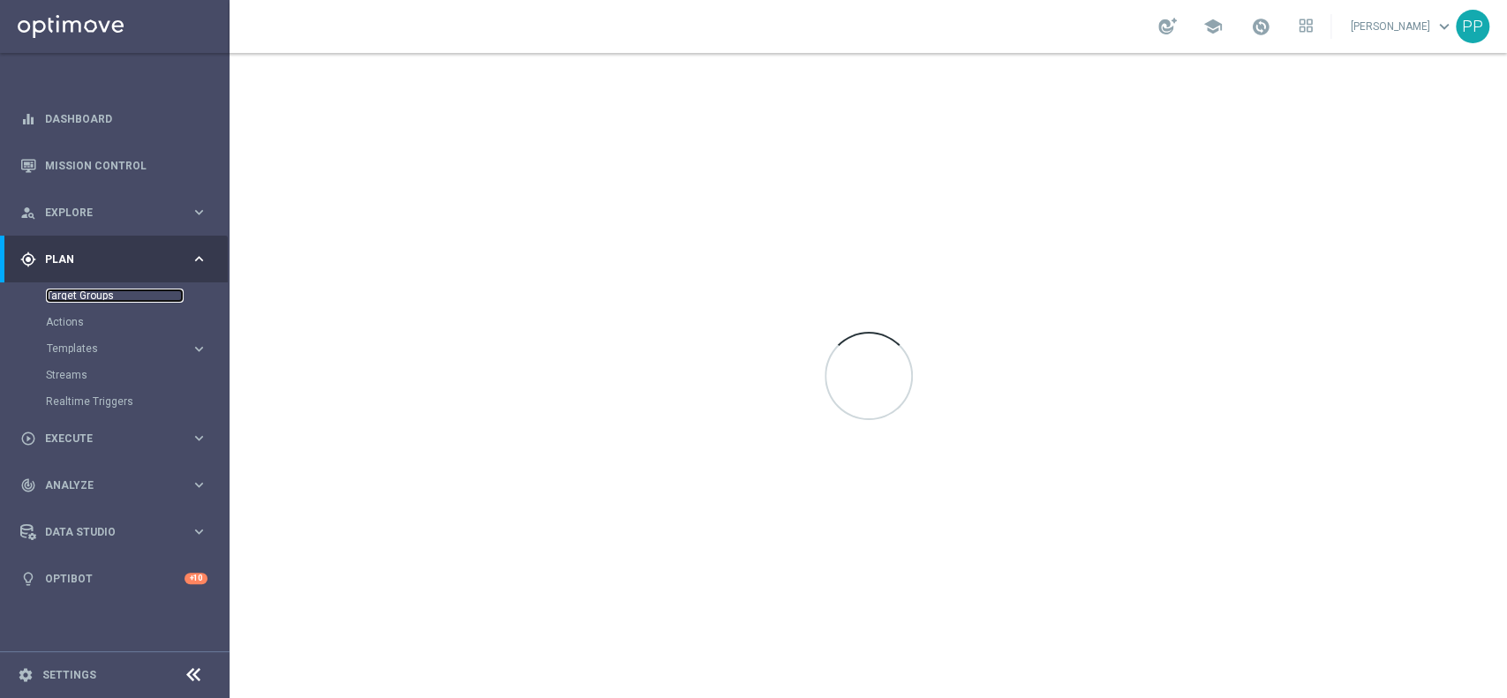
click at [89, 290] on link "Target Groups" at bounding box center [115, 296] width 138 height 14
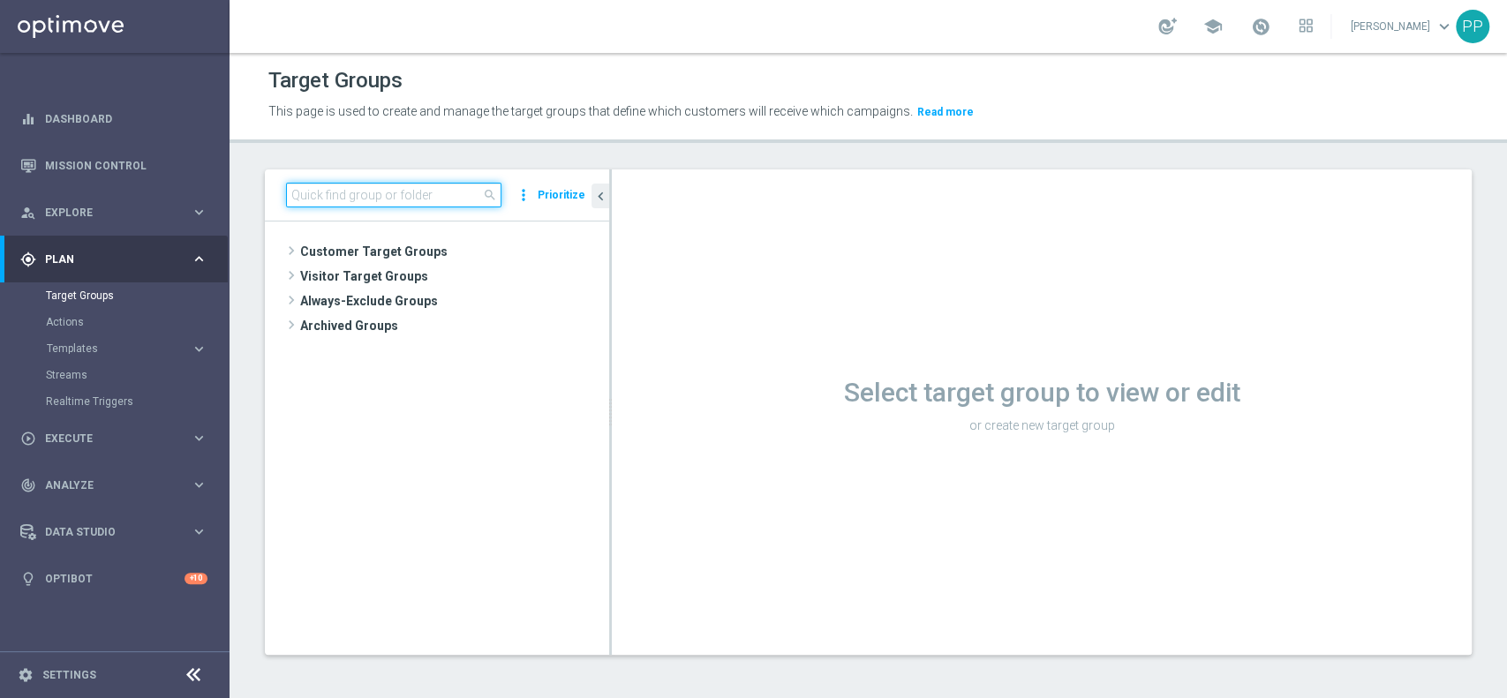
click at [318, 201] on input at bounding box center [393, 195] width 215 height 25
paste input "D_MED-HIGH_TARGET_CASHBACK_100% do 50 PLNX6_EPLW_190825_SMS"
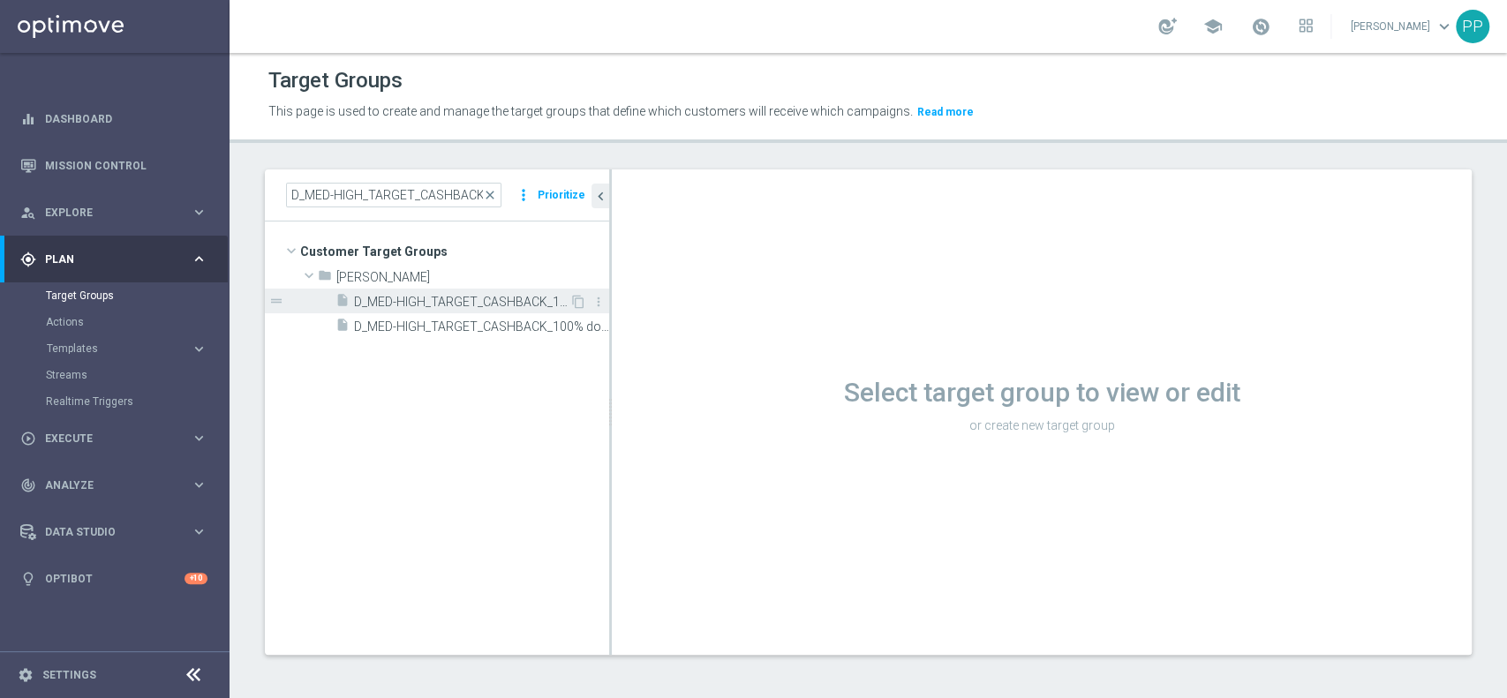
click at [524, 305] on span "D_MED-HIGH_TARGET_CASHBACK_100% do 50 PLNX6_EPLW_190825_SMS" at bounding box center [461, 302] width 215 height 15
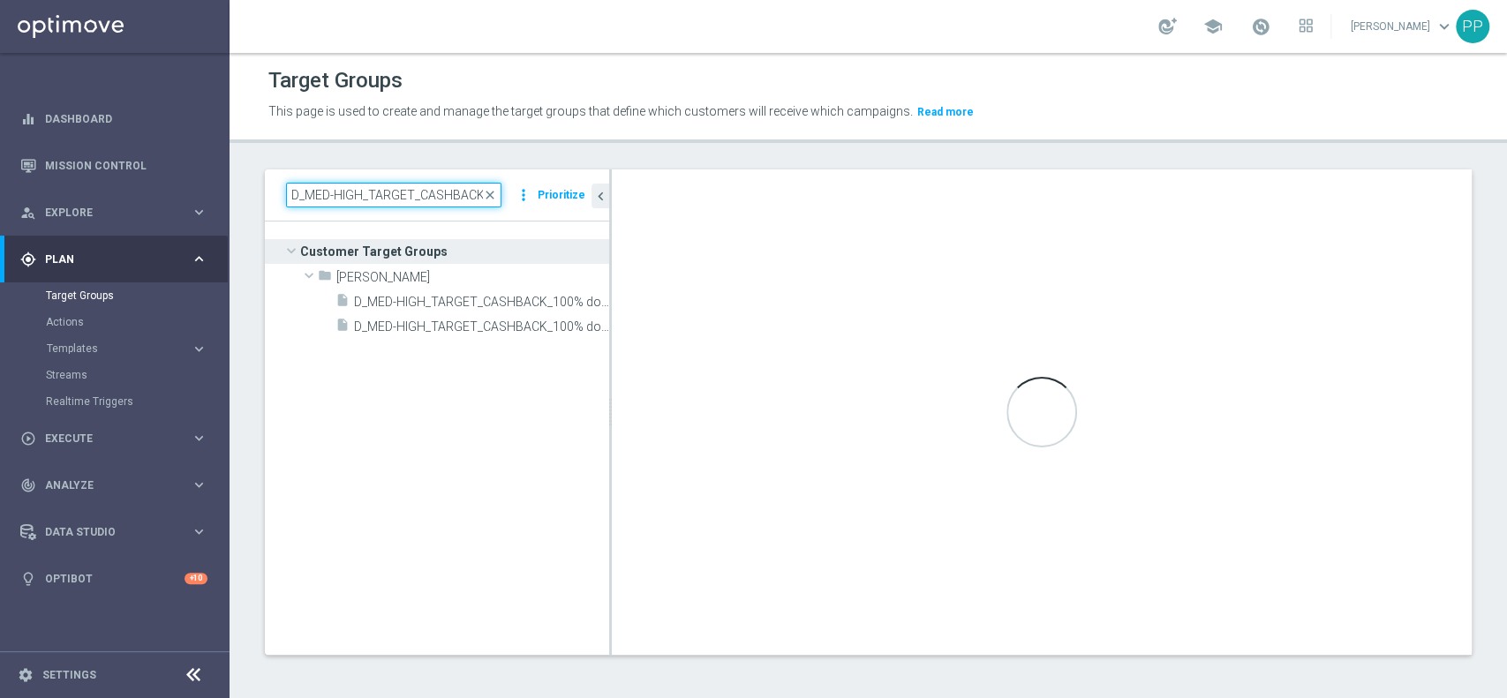
click at [374, 200] on input "D_MED-HIGH_TARGET_CASHBACK_100% do 50 PLNX6_EPLW_190825_SMS" at bounding box center [393, 195] width 215 height 25
paste input "IN-LOW_TARGET_CASHBACK_5"
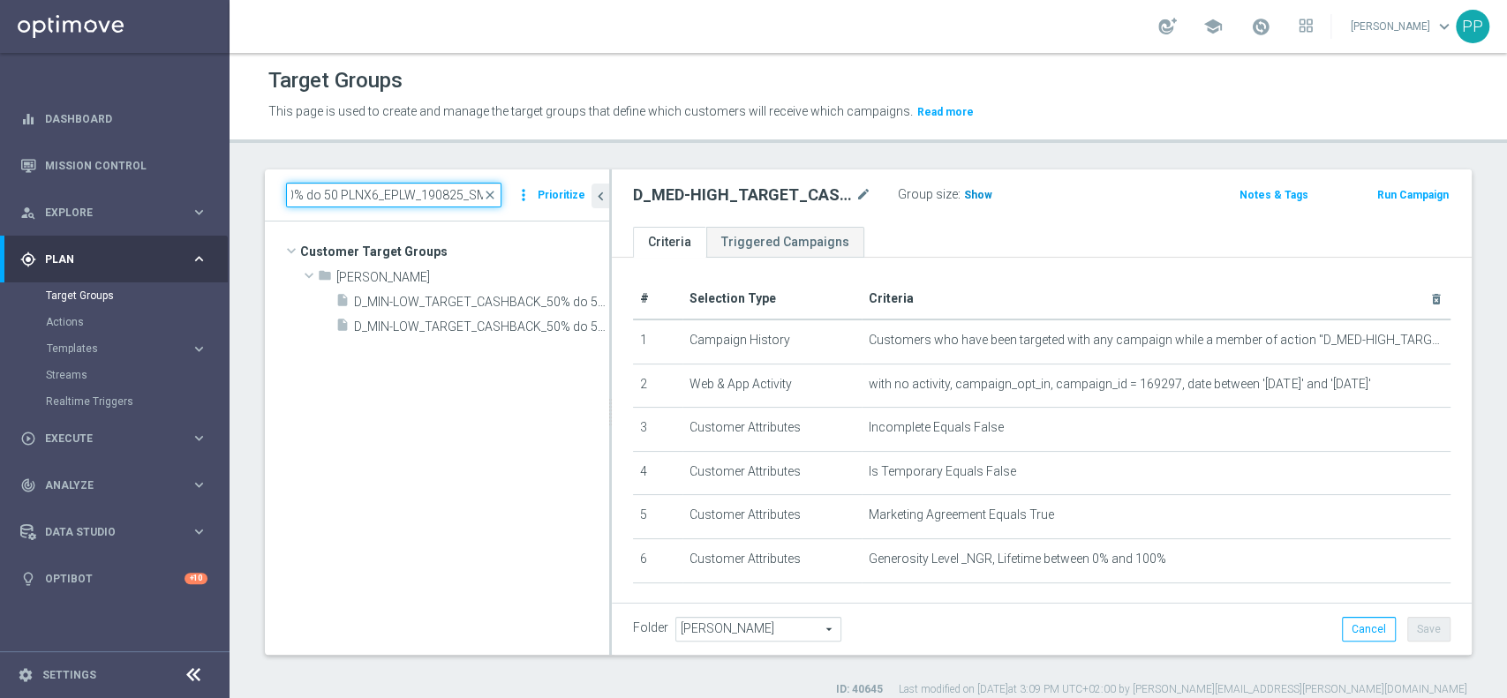
type input "D_MIN-LOW_TARGET_CASHBACK_50% do 50 PLNX6_EPLW_190825_SMS"
click at [968, 185] on h3 "Show" at bounding box center [978, 194] width 32 height 19
click at [374, 185] on input "D_MIN-LOW_TARGET_CASHBACK_50% do 50 PLNX6_EPLW_190825_SMS" at bounding box center [393, 195] width 215 height 25
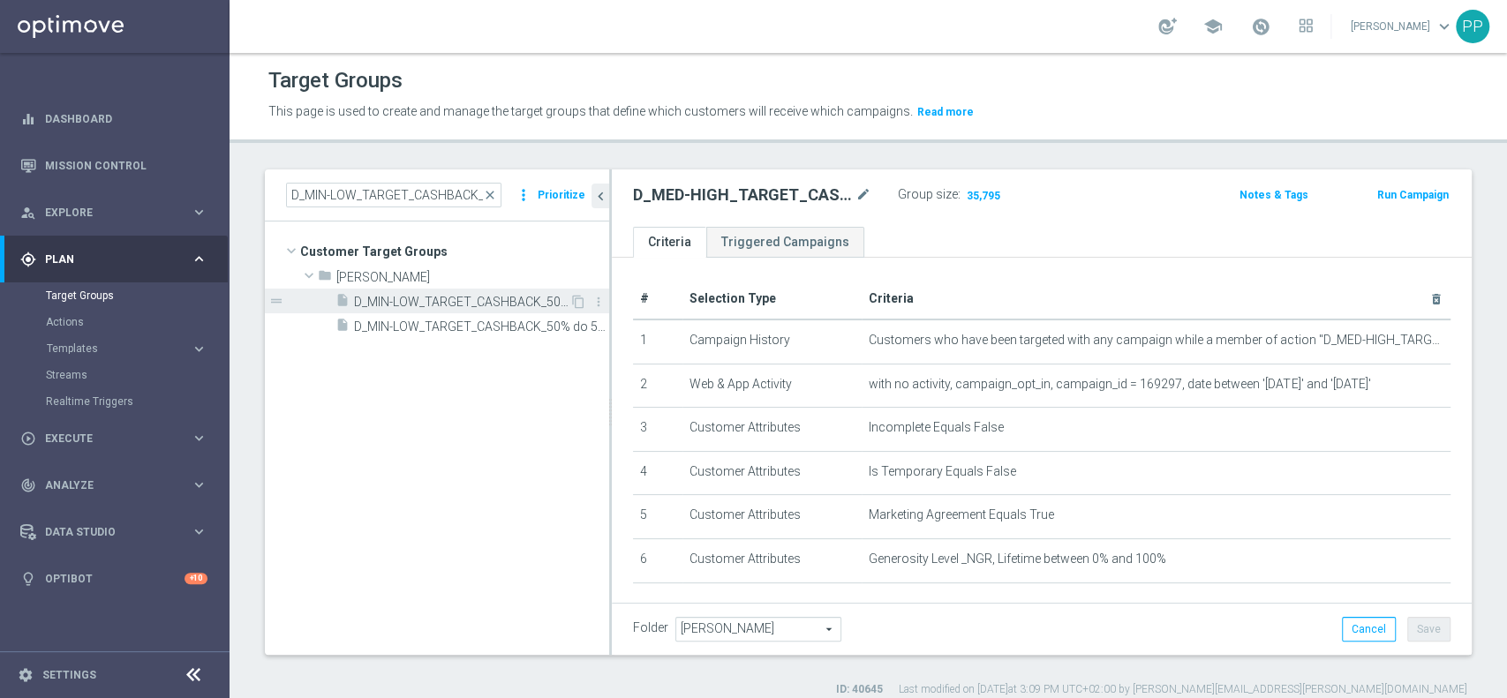
click at [427, 300] on span "D_MIN-LOW_TARGET_CASHBACK_50% do 50 PLNX6_EPLW_190825_SMS" at bounding box center [461, 302] width 215 height 15
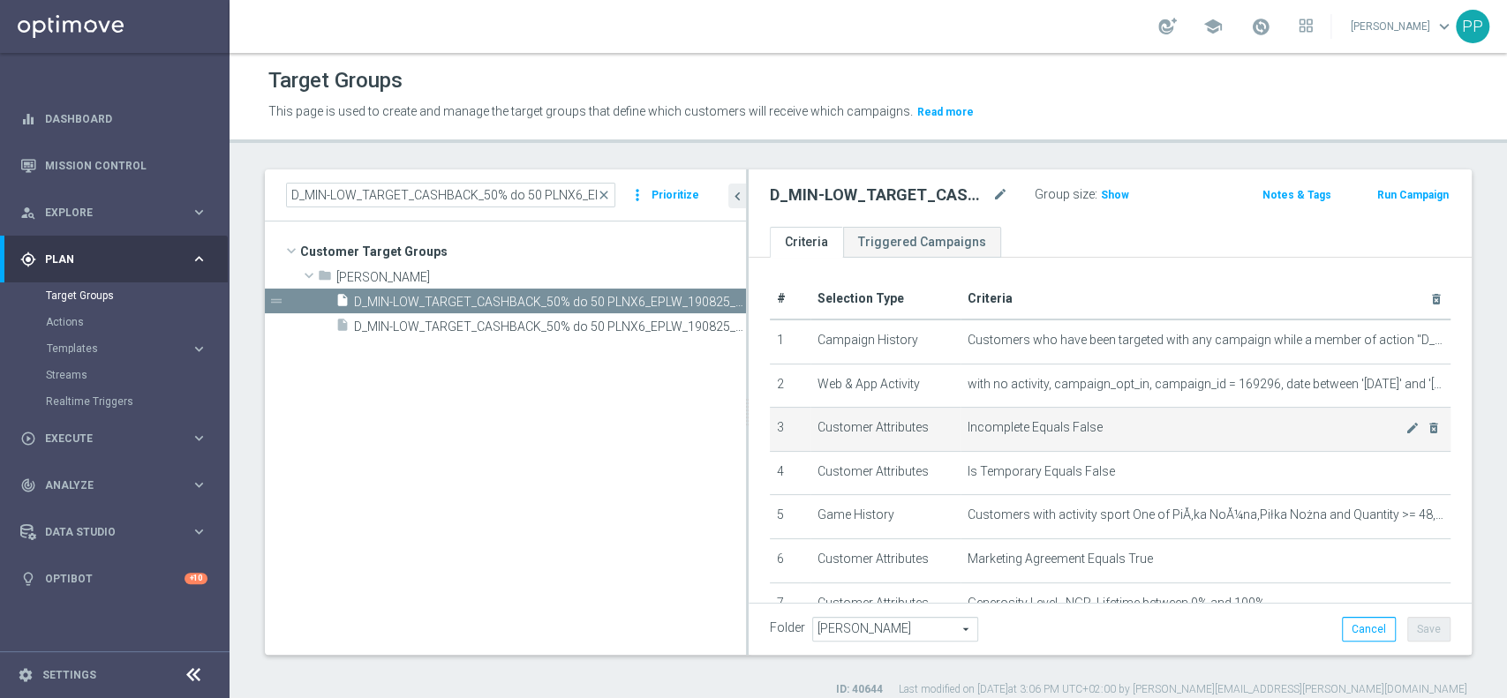
drag, startPoint x: 610, startPoint y: 395, endPoint x: 795, endPoint y: 441, distance: 190.1
click at [795, 441] on as-split "D_MIN-LOW_TARGET_CASHBACK_50% do 50 PLNX6_EPLW_190825_SMS close more_vert Prior…" at bounding box center [868, 412] width 1207 height 486
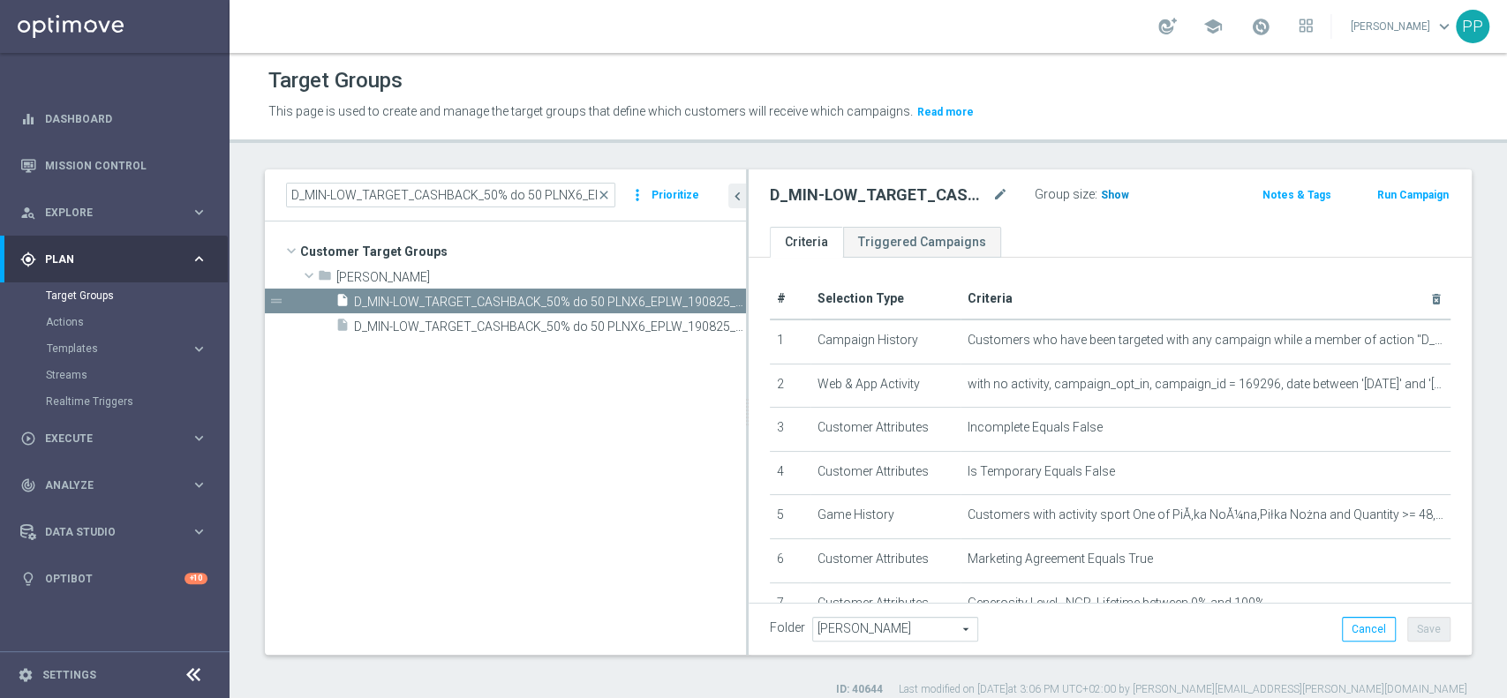
click at [1112, 193] on span "Show" at bounding box center [1115, 195] width 28 height 12
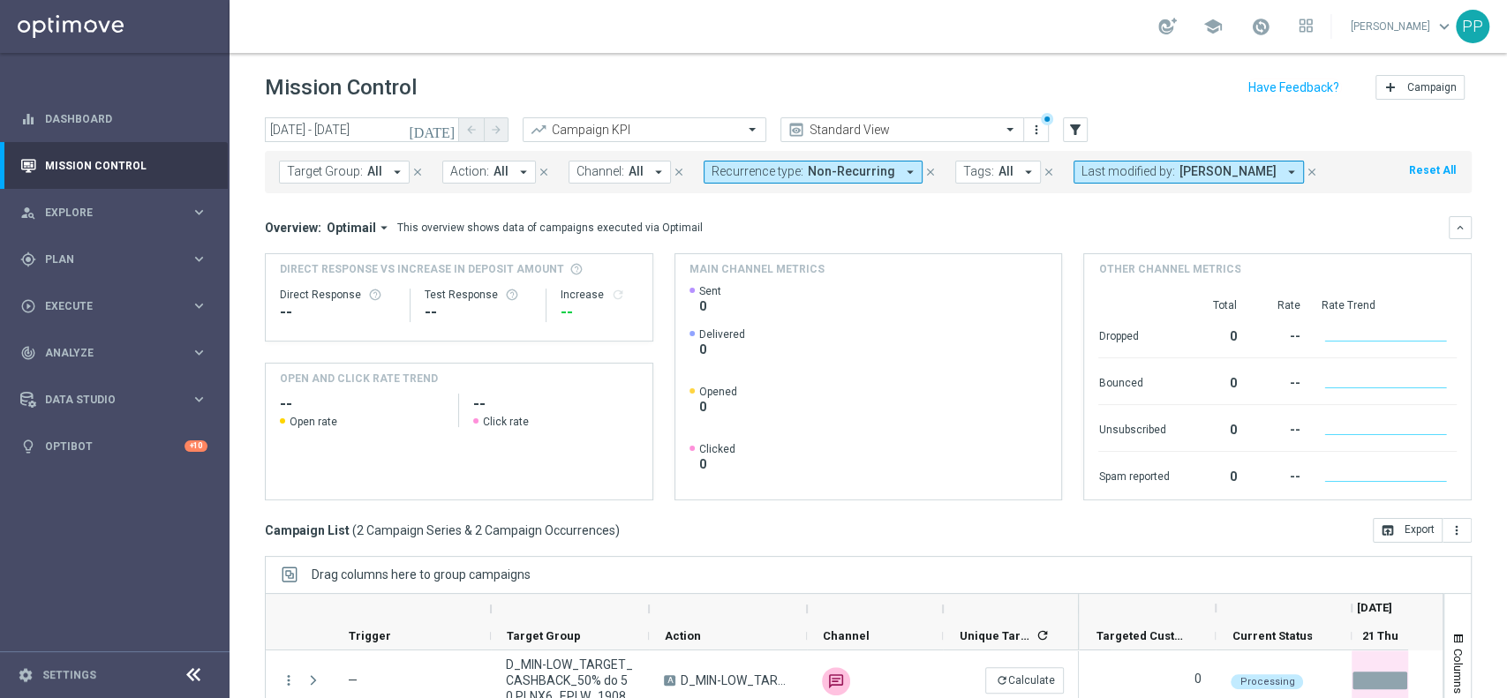
scroll to position [184, 0]
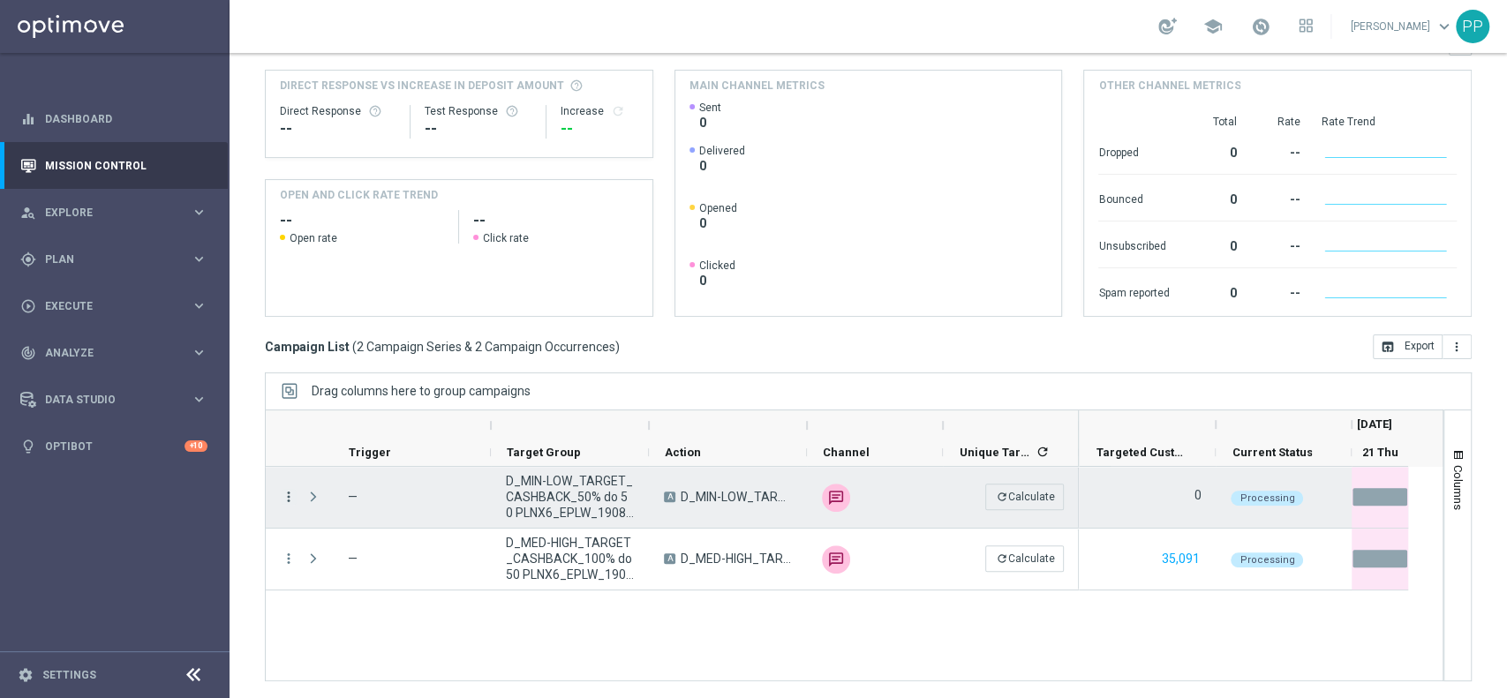
click at [286, 499] on icon "more_vert" at bounding box center [289, 497] width 16 height 16
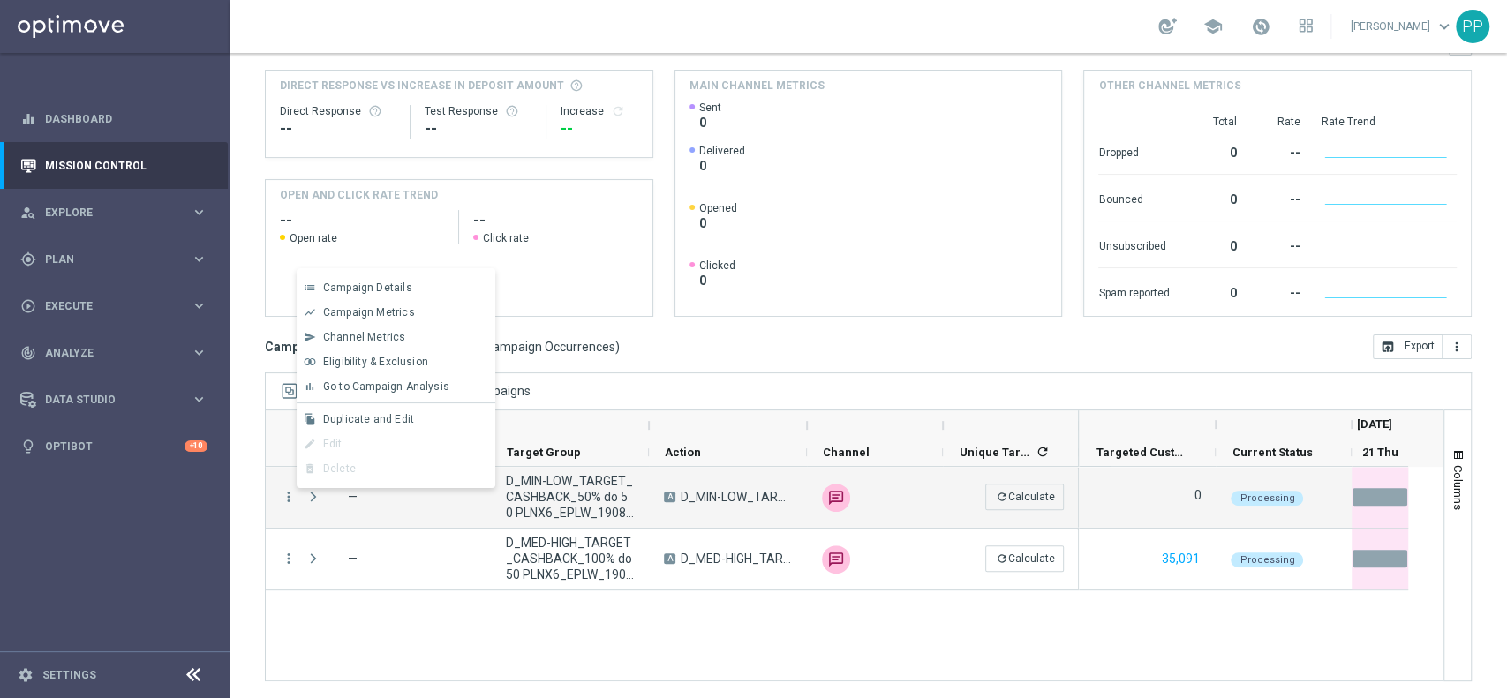
click at [324, 477] on div "delete_forever [GEOGRAPHIC_DATA]" at bounding box center [396, 468] width 199 height 25
click at [317, 628] on div "more_vert — D_MIN-LOW_TARGET_CASHBACK_50% do 50 PLNX6_EPLW_190825_SMS A D_MIN-L…" at bounding box center [854, 574] width 1179 height 215
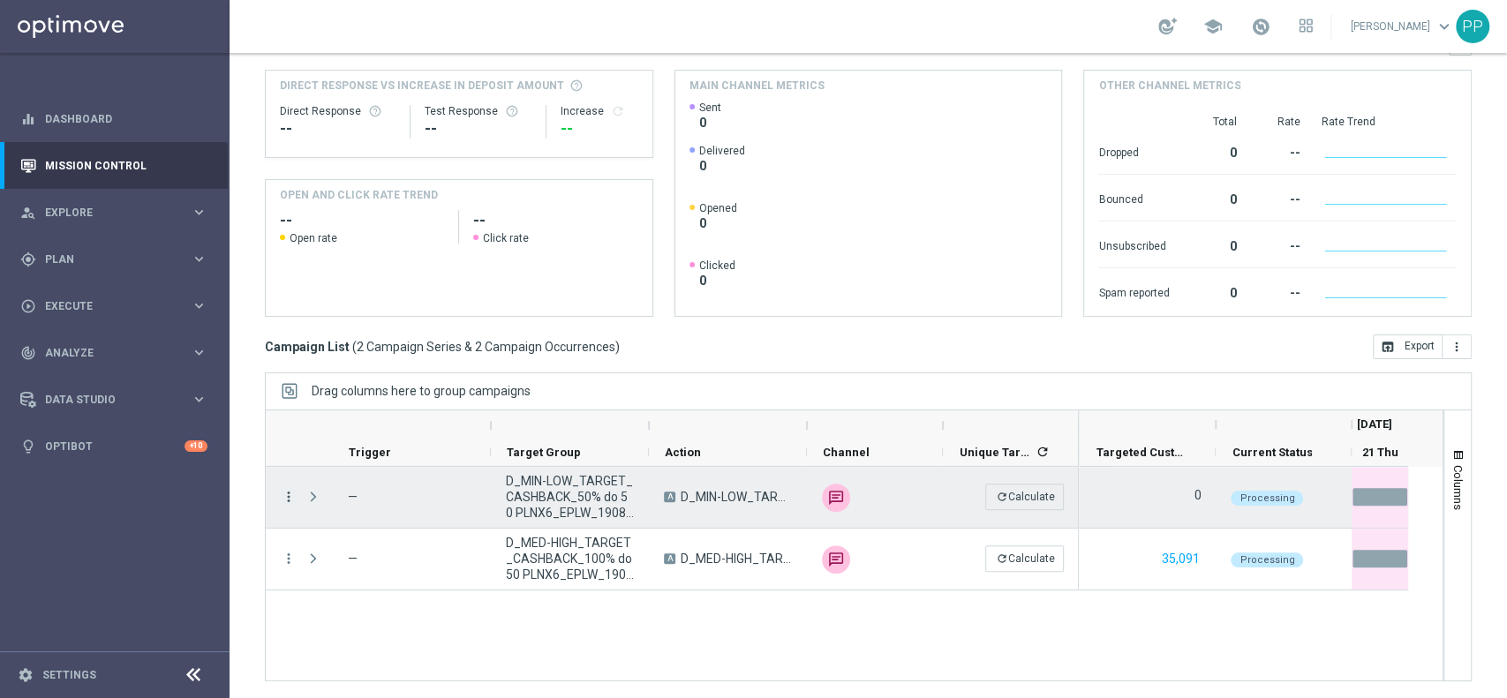
click at [291, 493] on icon "more_vert" at bounding box center [289, 497] width 16 height 16
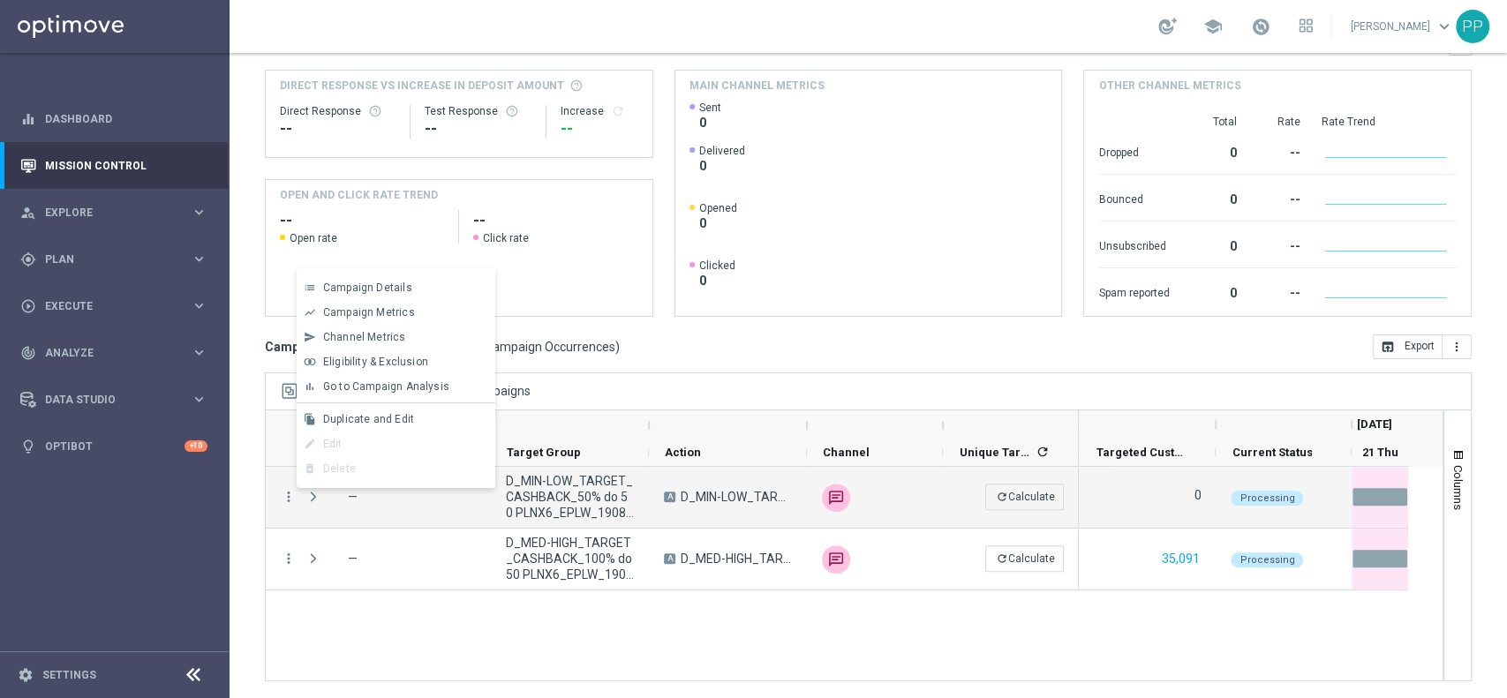
click at [324, 478] on div "delete_forever [GEOGRAPHIC_DATA]" at bounding box center [396, 468] width 199 height 25
click at [388, 636] on div "more_vert — D_MIN-LOW_TARGET_CASHBACK_50% do 50 PLNX6_EPLW_190825_SMS A D_MIN-L…" at bounding box center [854, 574] width 1179 height 215
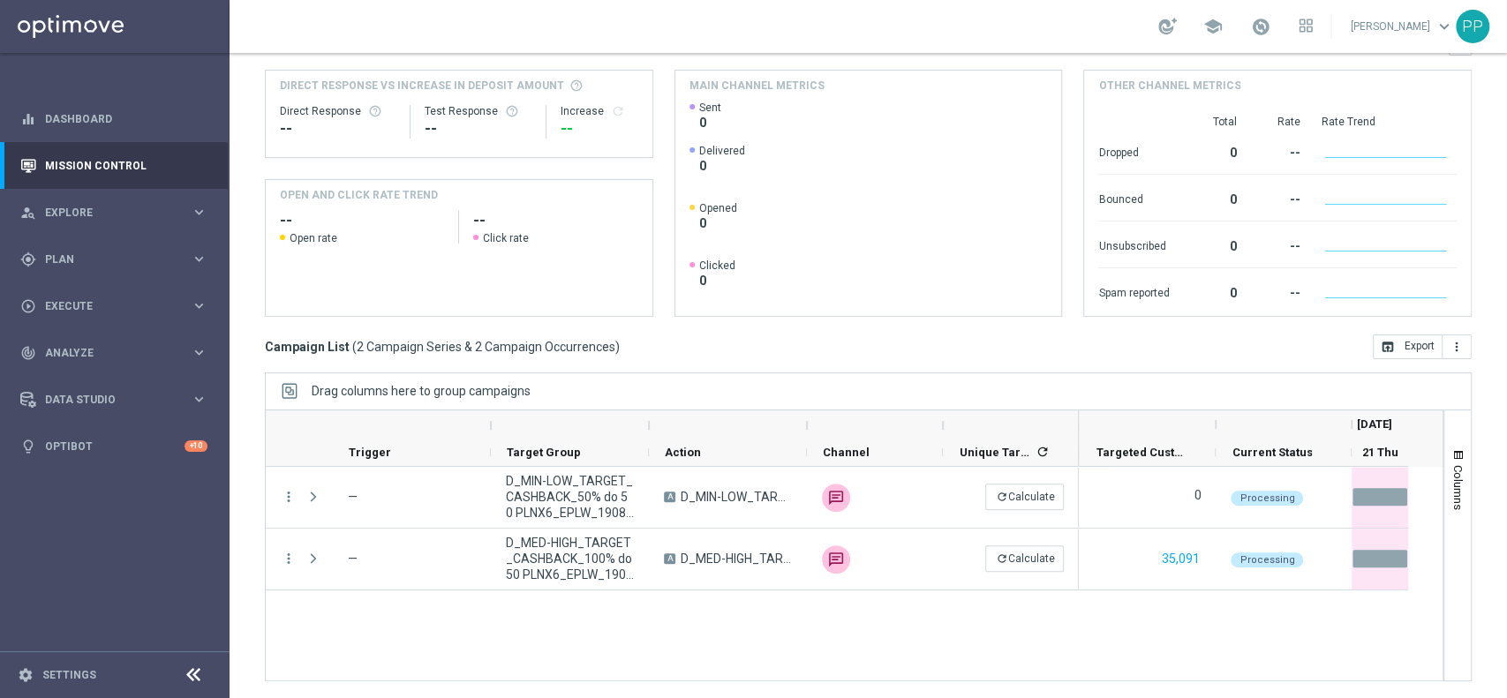
click at [388, 636] on div "more_vert — D_MIN-LOW_TARGET_CASHBACK_50% do 50 PLNX6_EPLW_190825_SMS A D_MIN-L…" at bounding box center [854, 574] width 1179 height 215
